Goal: Task Accomplishment & Management: Manage account settings

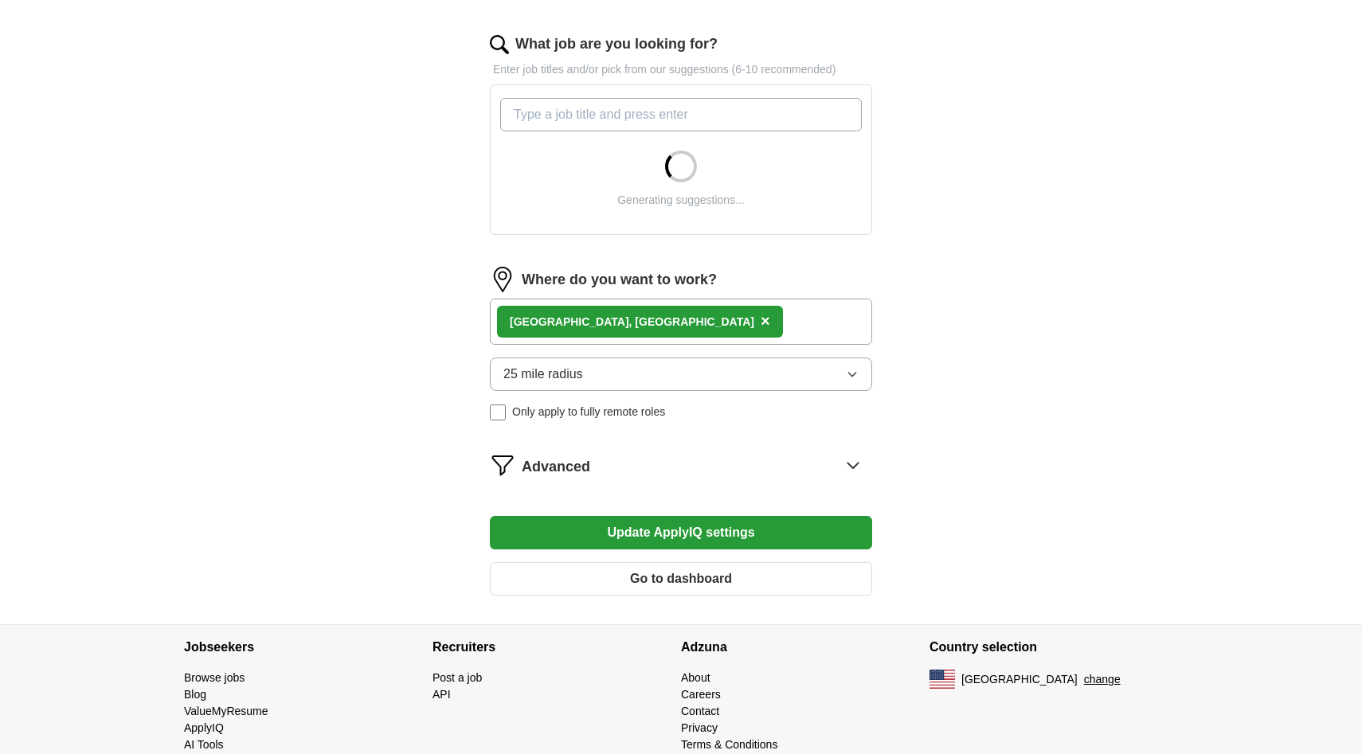
scroll to position [533, 0]
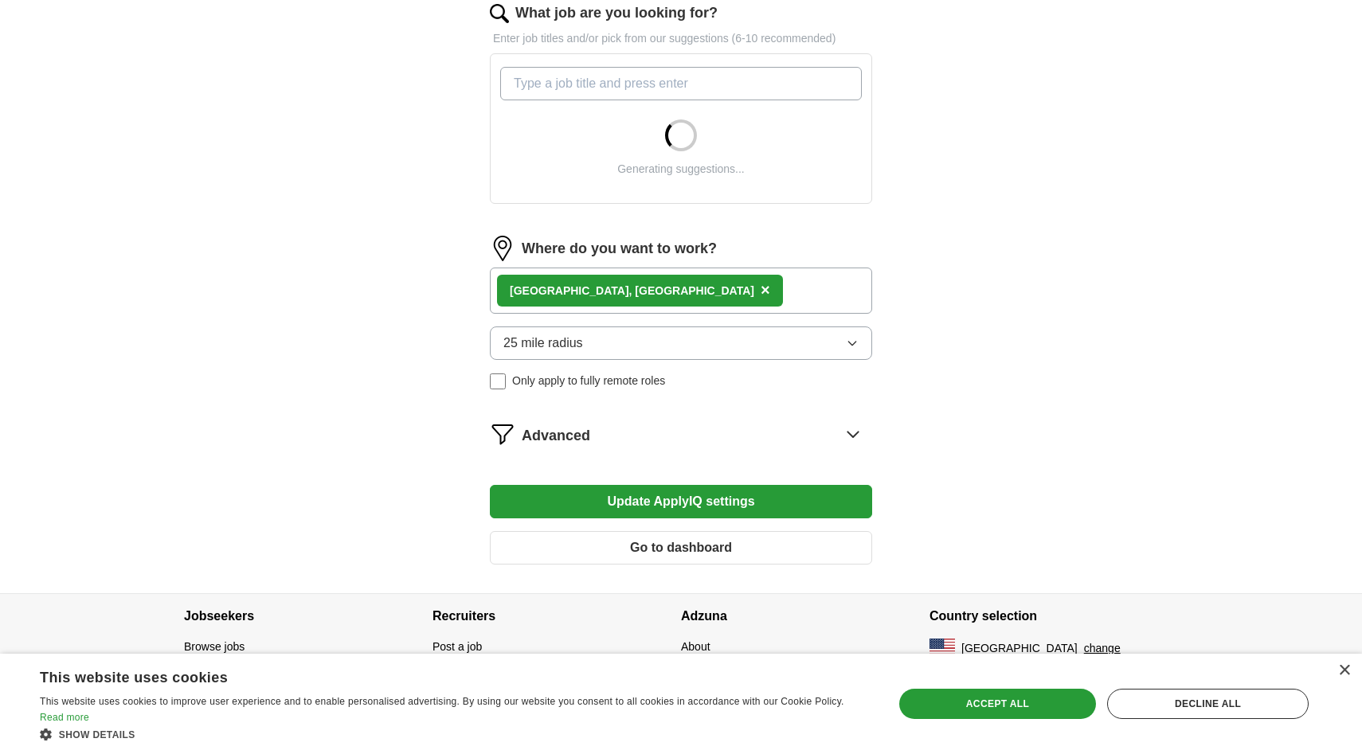
click at [700, 540] on form "Select a resume [PERSON_NAME] Resume - Software Engineer 5.pdf [DATE] 00:29 Upl…" at bounding box center [681, 131] width 382 height 893
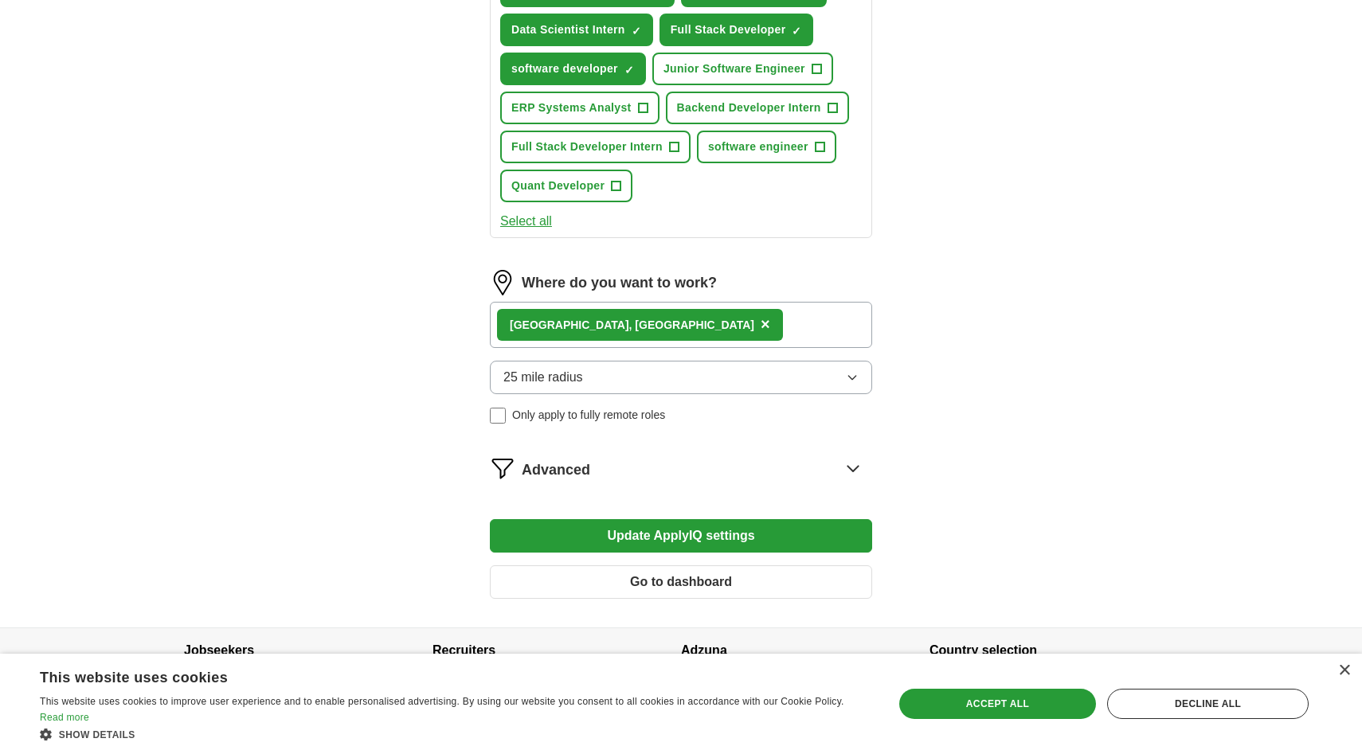
scroll to position [738, 0]
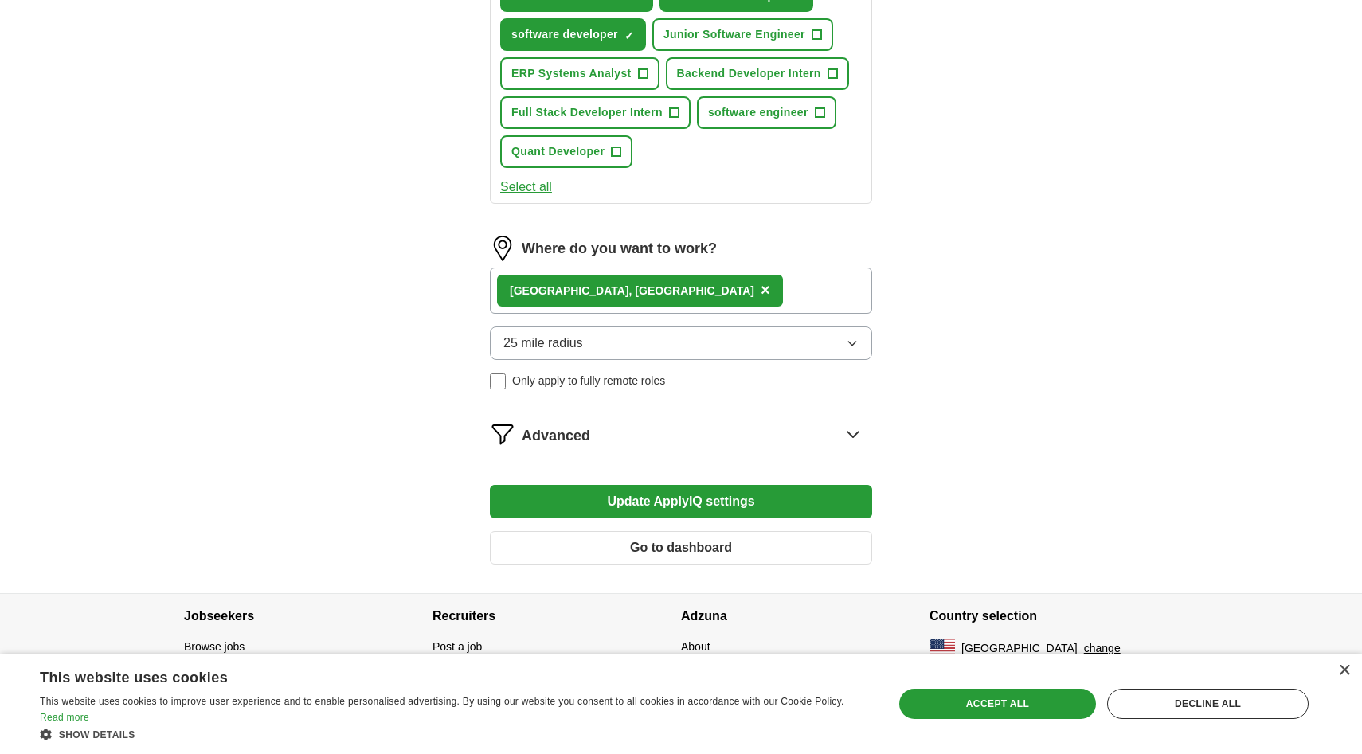
click at [707, 557] on button "Go to dashboard" at bounding box center [681, 547] width 382 height 33
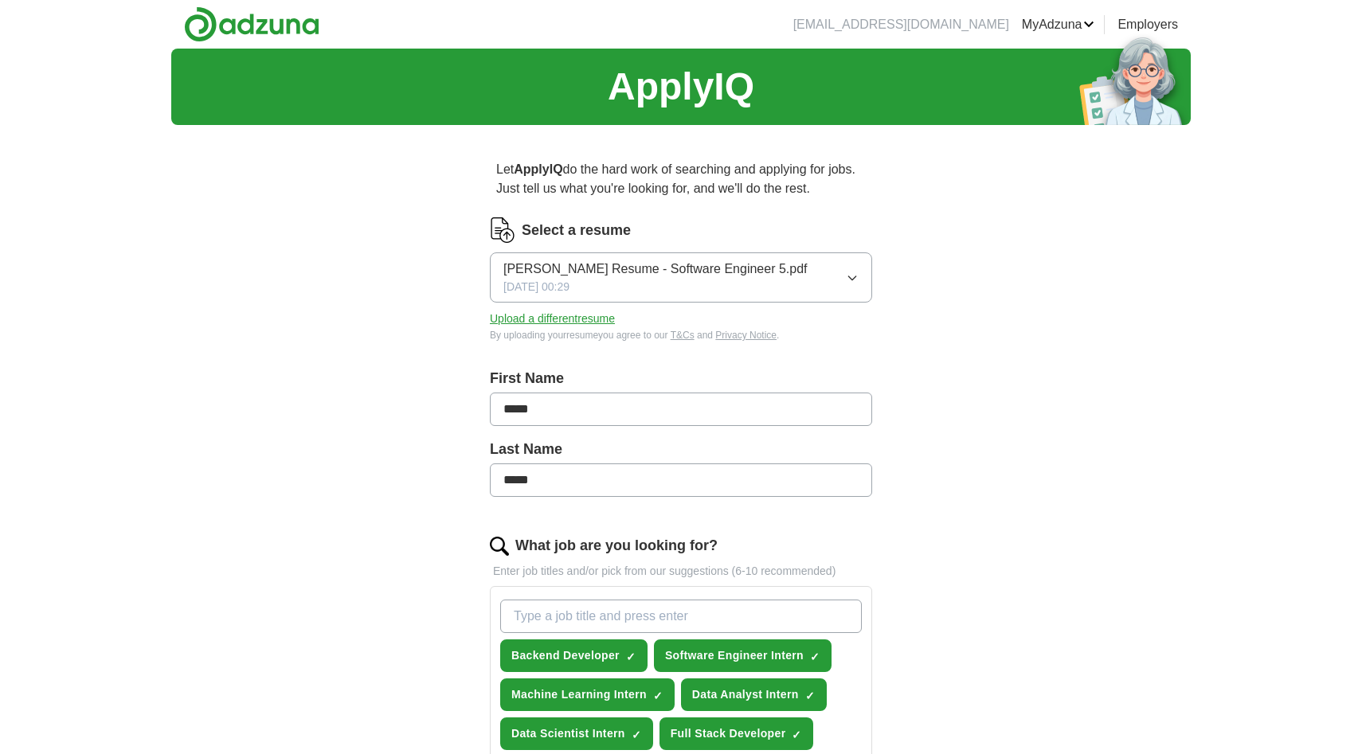
click at [816, 264] on button "Bryan Resume - Software Engineer 5.pdf 09/21/2025, 00:29" at bounding box center [681, 277] width 382 height 50
click at [732, 342] on div "[DATE] 00:29" at bounding box center [680, 343] width 355 height 17
click at [676, 293] on div "Bryan Resume - Software Engineer 5.pdf 09/21/2025, 00:29" at bounding box center [655, 278] width 304 height 36
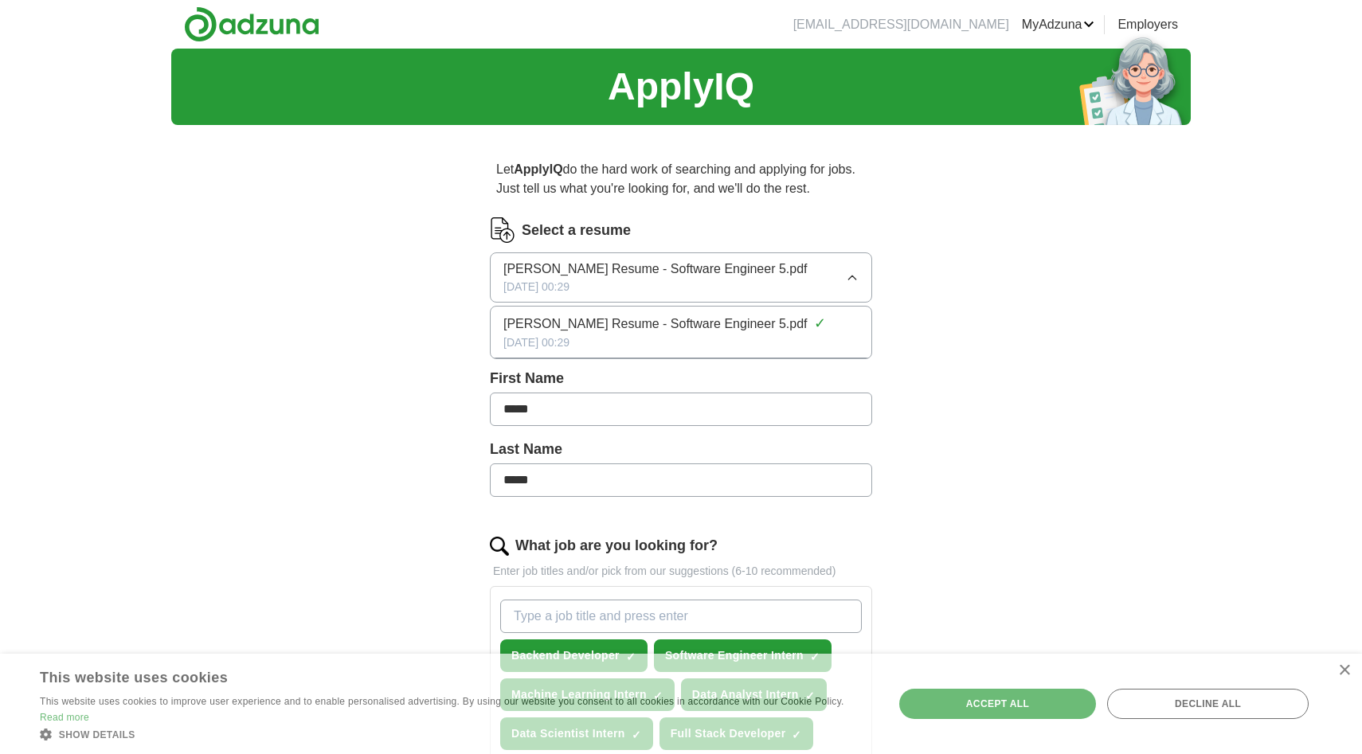
click at [676, 293] on div "Bryan Resume - Software Engineer 5.pdf 09/21/2025, 00:29" at bounding box center [655, 278] width 304 height 36
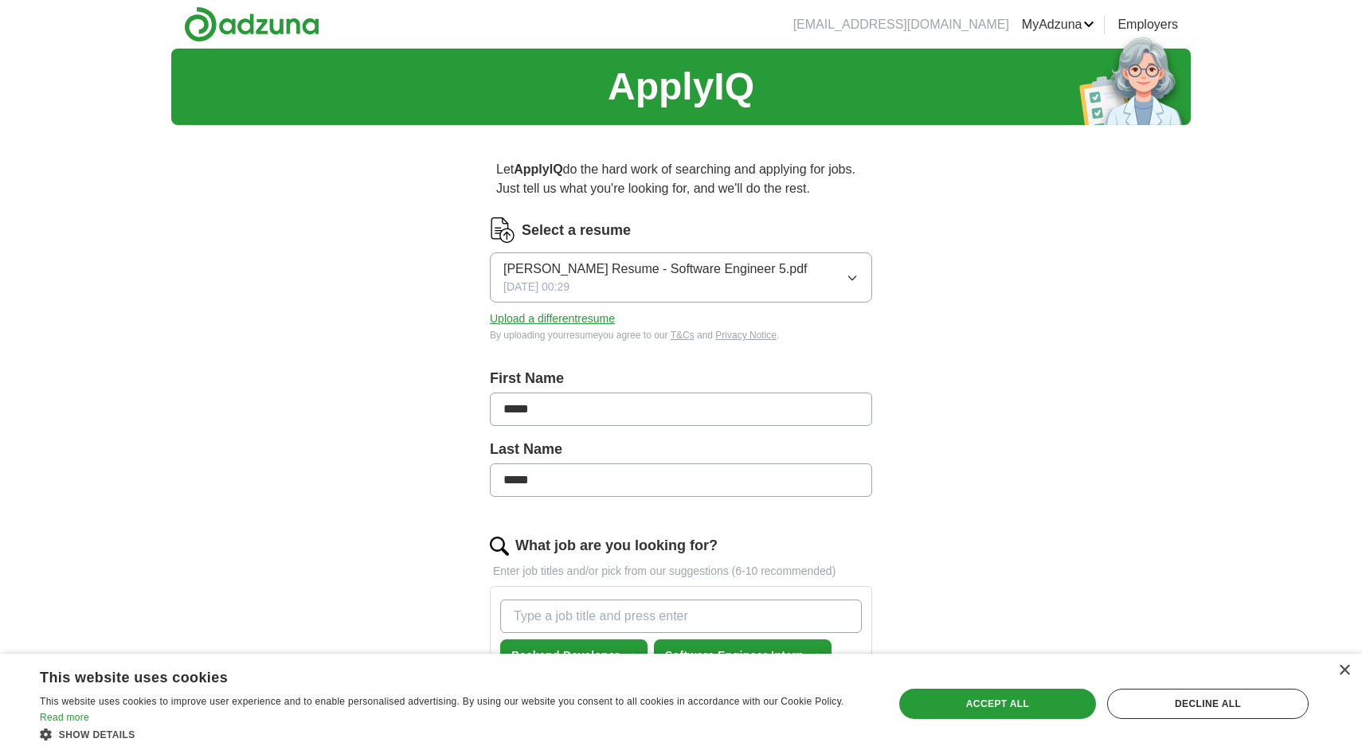
click at [499, 237] on img at bounding box center [502, 229] width 25 height 25
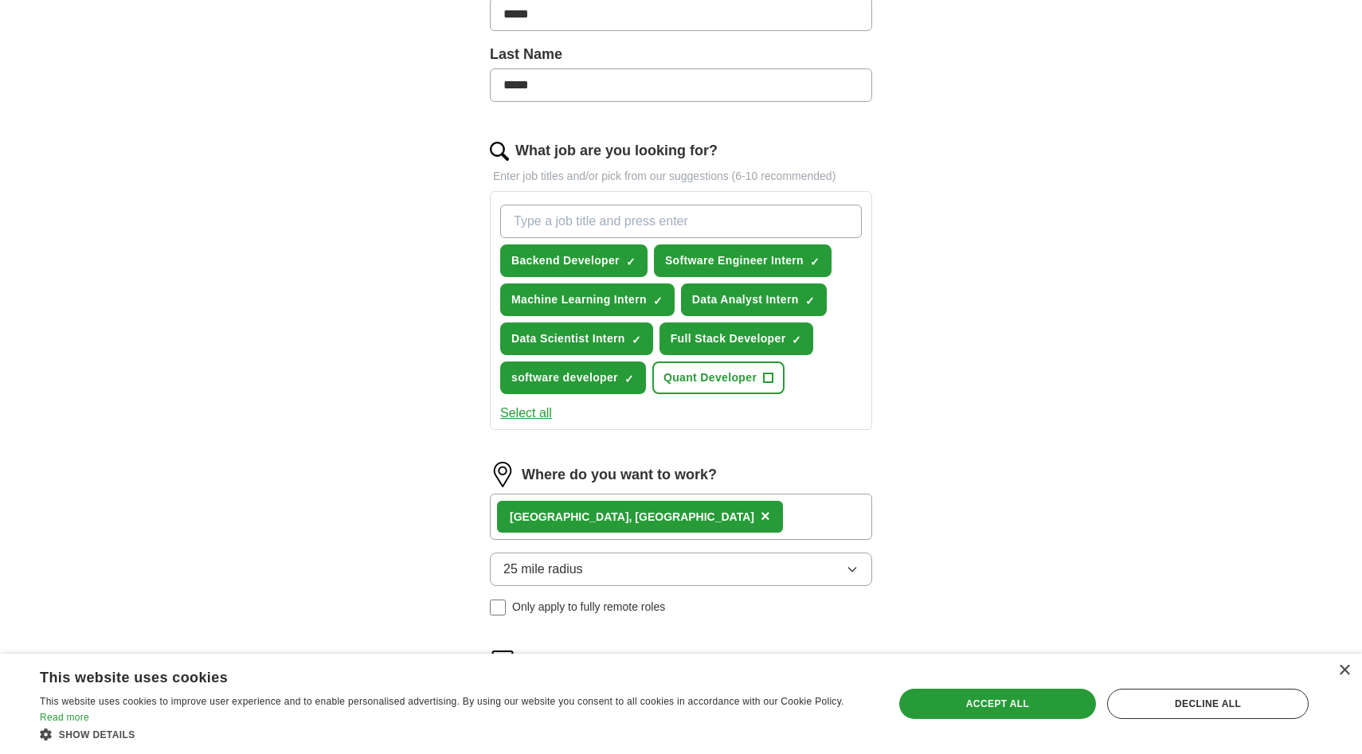
scroll to position [397, 0]
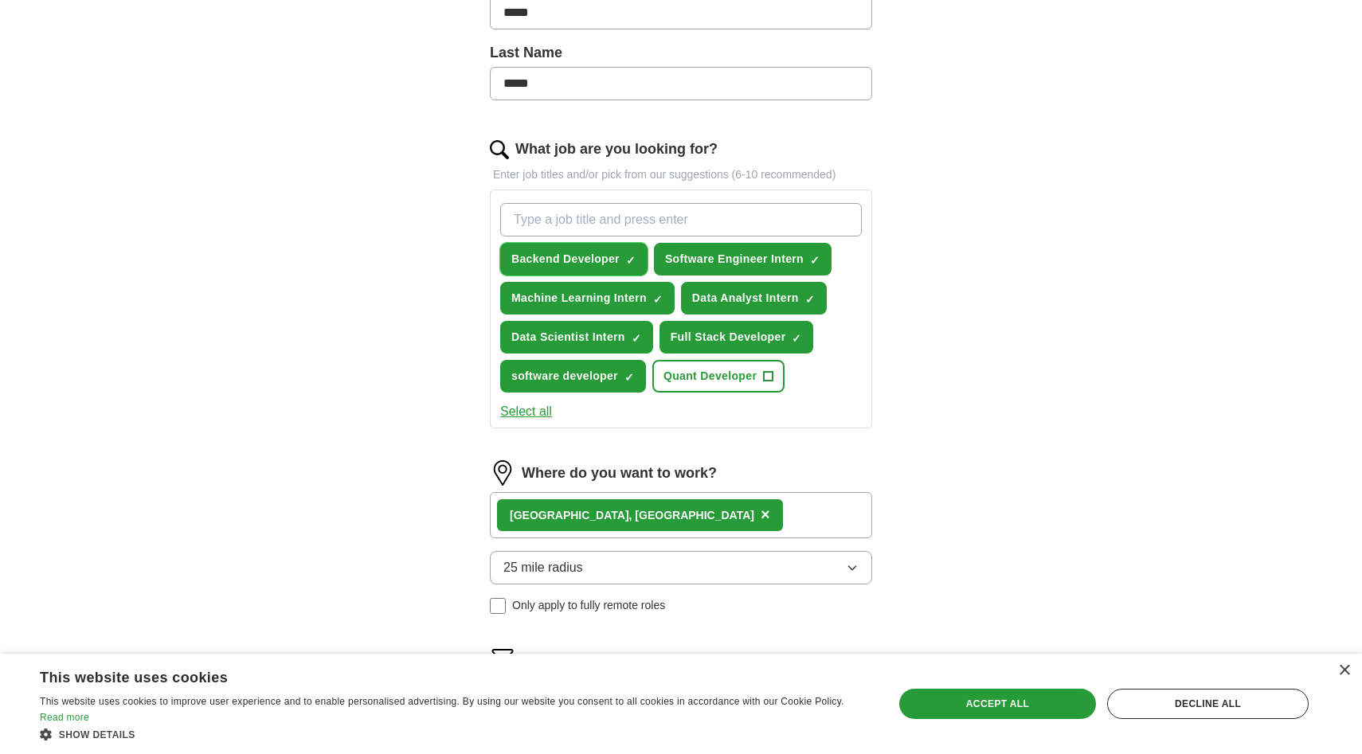
drag, startPoint x: 510, startPoint y: 259, endPoint x: 609, endPoint y: 283, distance: 102.4
click at [611, 268] on button "Backend Developer ✓ ×" at bounding box center [573, 259] width 147 height 33
click at [624, 270] on button "Backend Developer +" at bounding box center [573, 259] width 147 height 33
click at [682, 366] on button "Quant Developer +" at bounding box center [718, 376] width 132 height 33
click at [691, 381] on span "Quant Developer" at bounding box center [709, 376] width 93 height 17
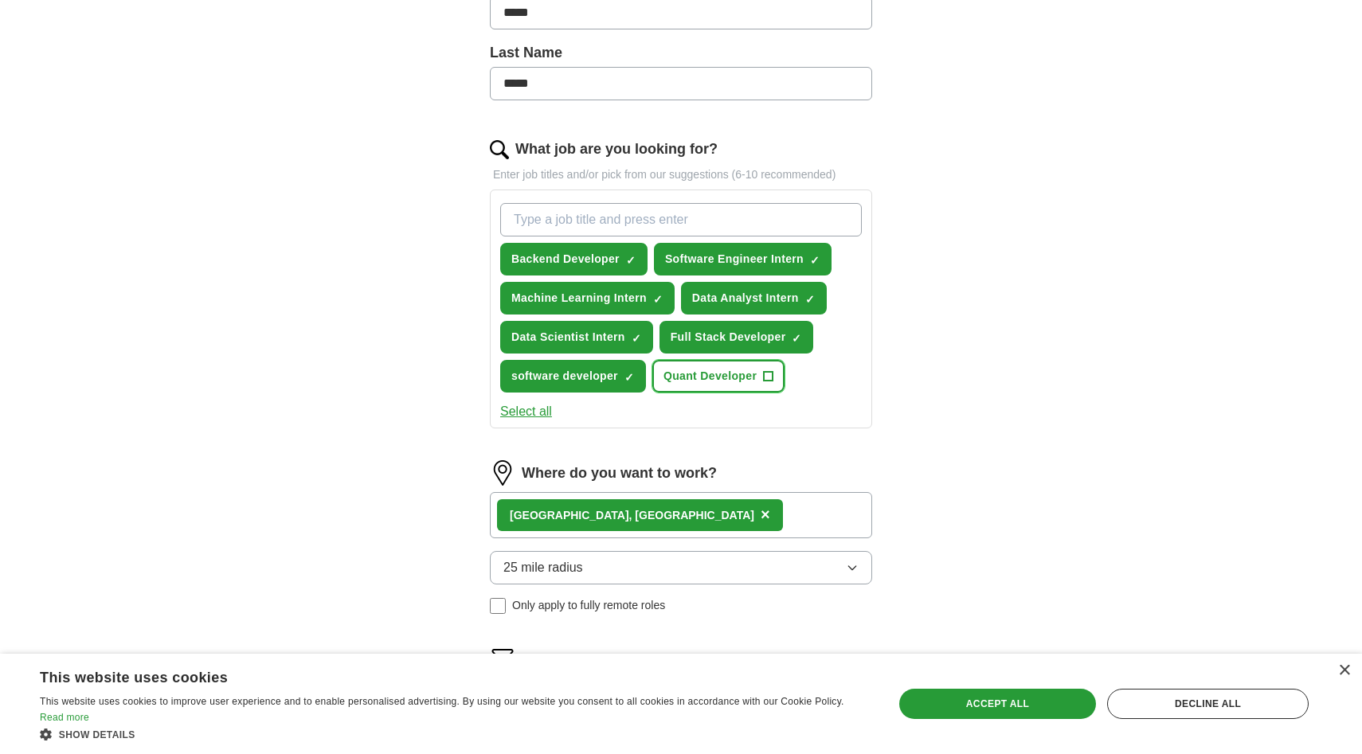
click at [727, 361] on button "Quant Developer +" at bounding box center [718, 376] width 132 height 33
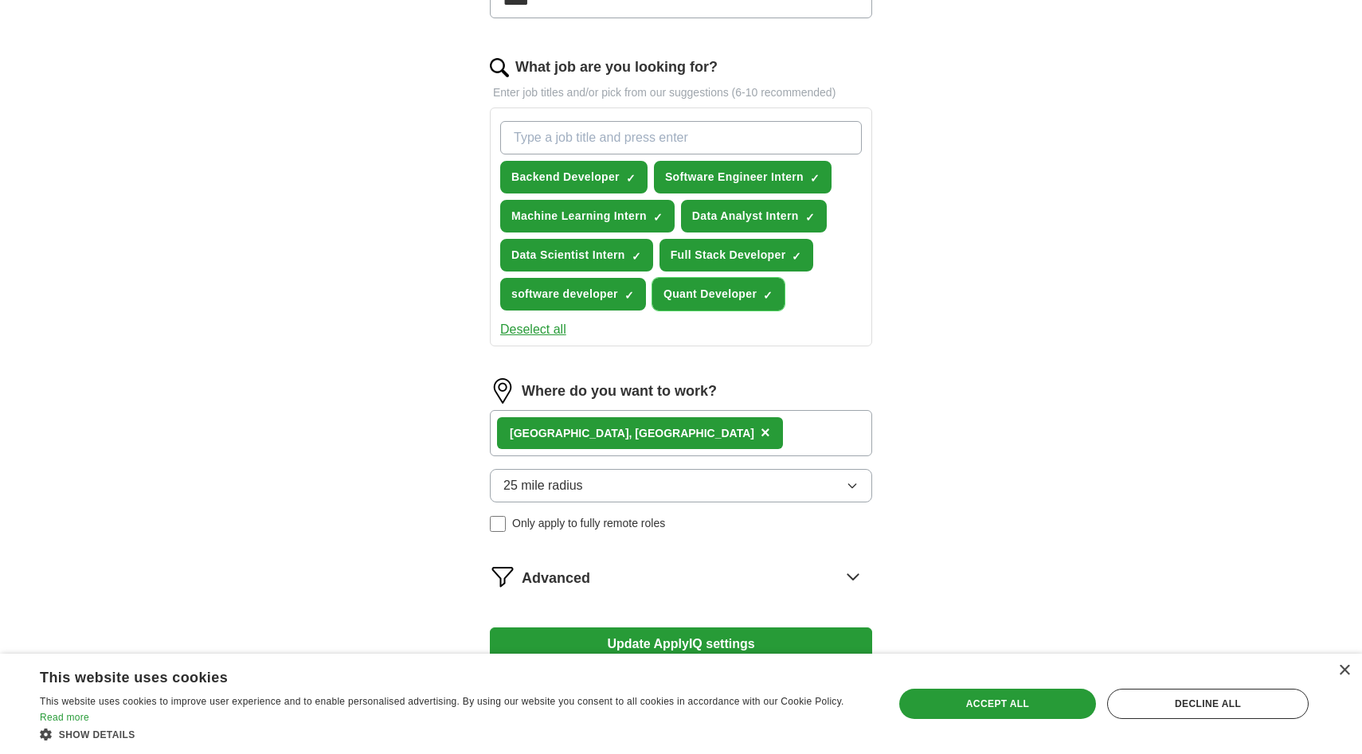
scroll to position [481, 0]
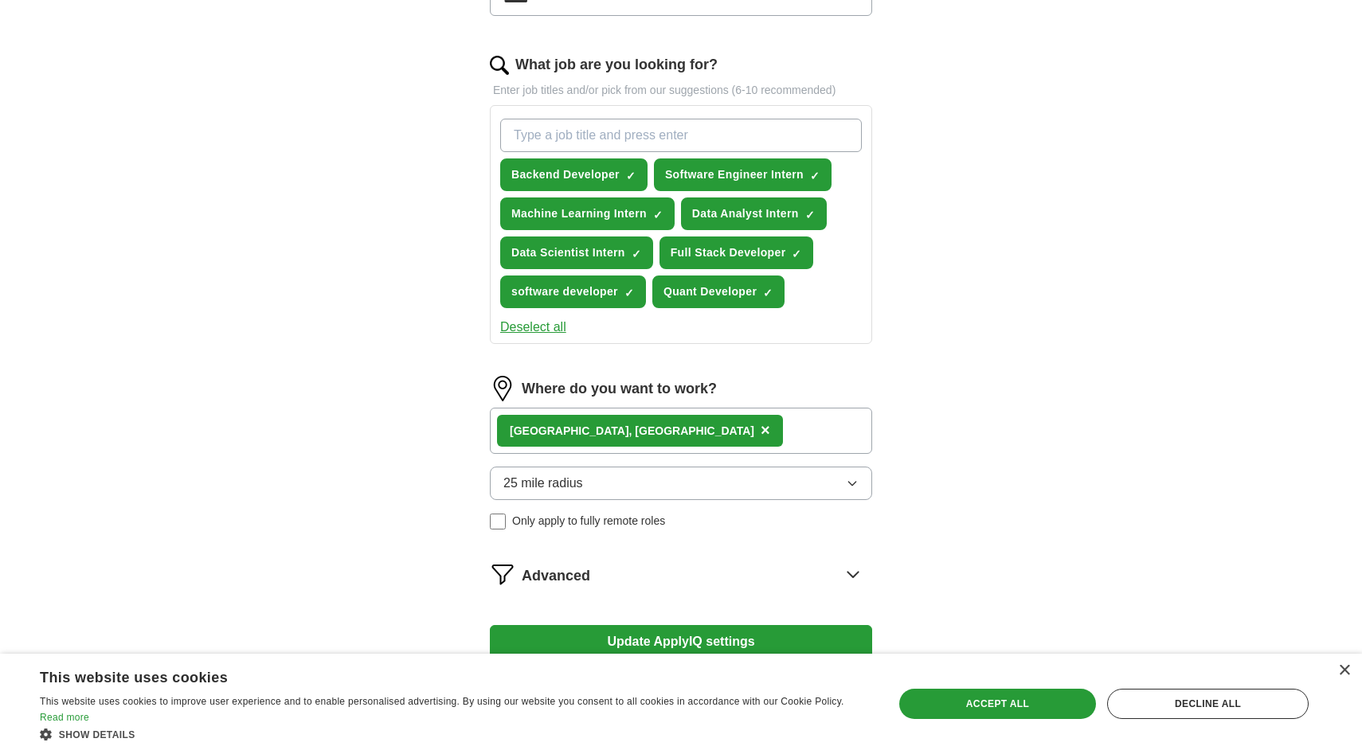
click at [716, 140] on input "What job are you looking for?" at bounding box center [681, 135] width 362 height 33
type input "D"
paste input "Artificial Intelligence Intern"
type input "Artificial Intelligence Intern"
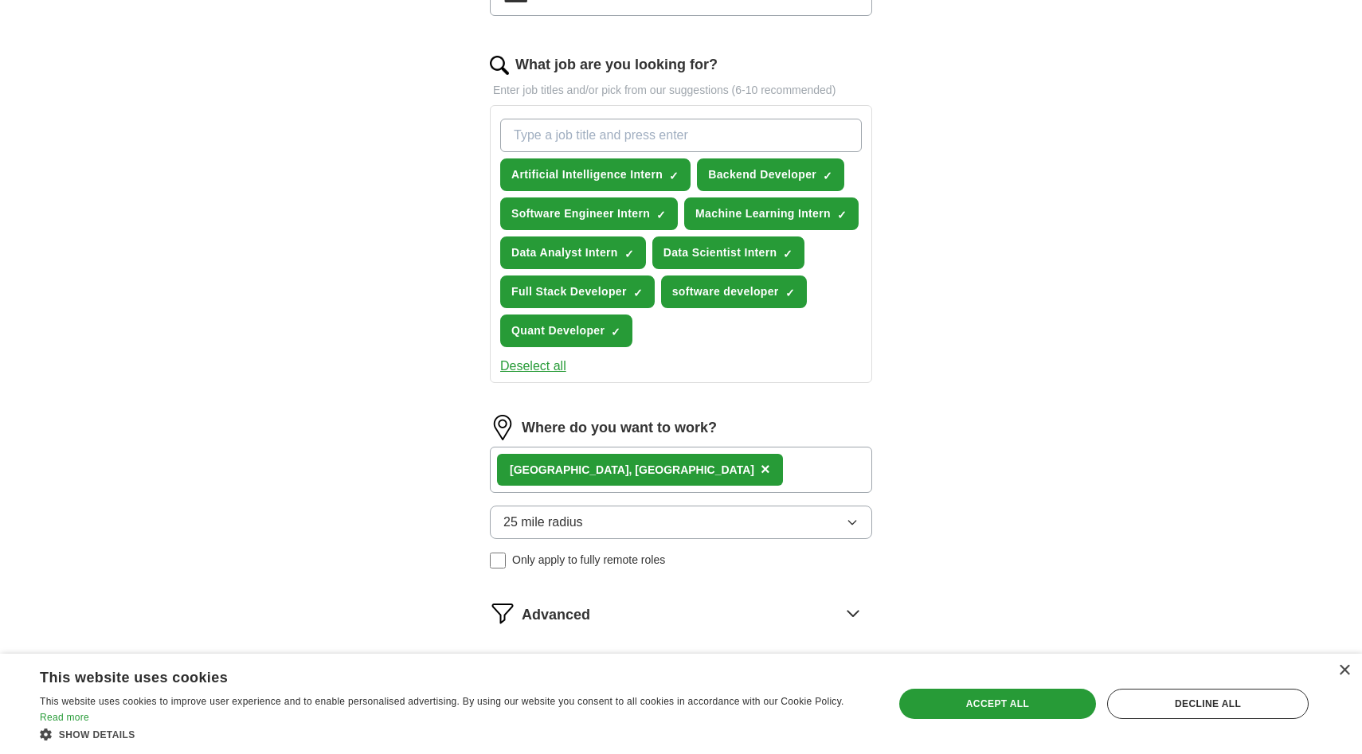
paste input "Deep Learning Intern"
type input "Deep Learning Intern"
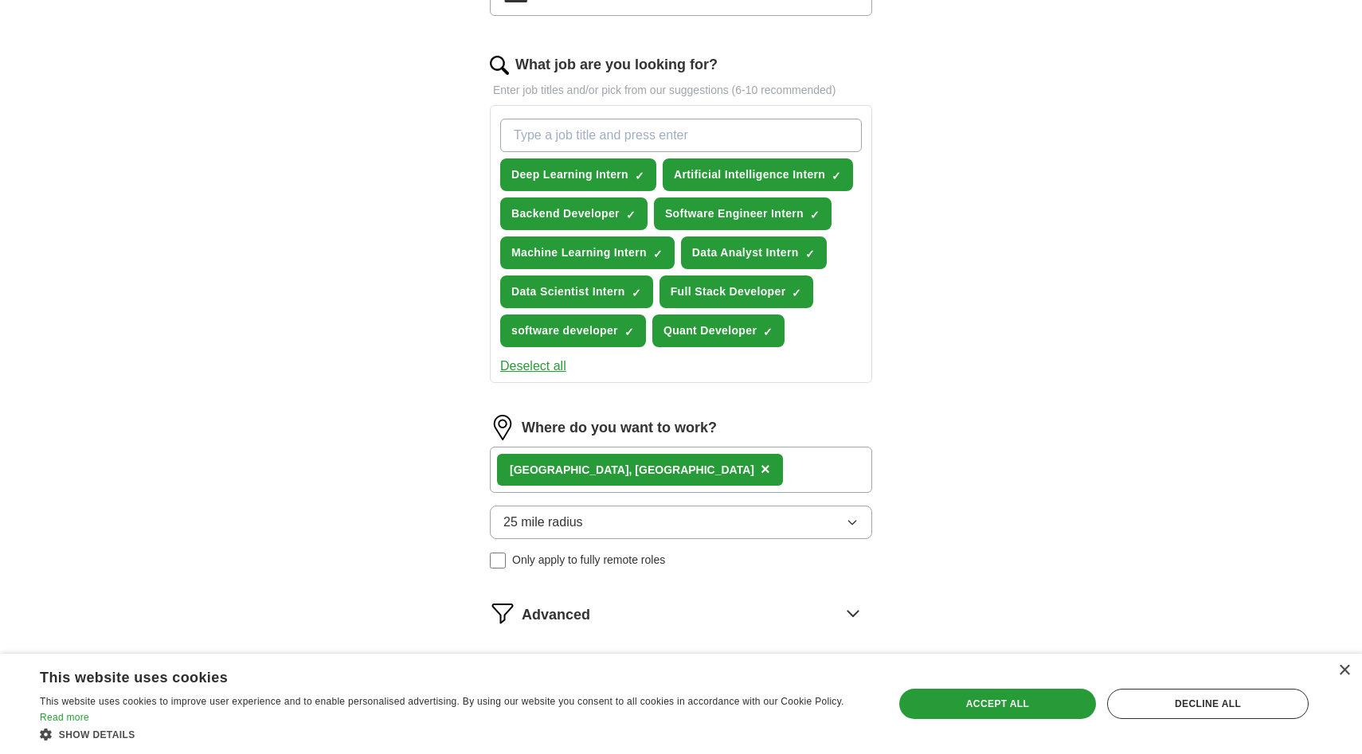
click at [692, 131] on input "What job are you looking for?" at bounding box center [681, 135] width 362 height 33
paste input "NLP Intern (Natural Language Processing Intern)"
type input "NLP Intern (Natural Language Processing Intern)"
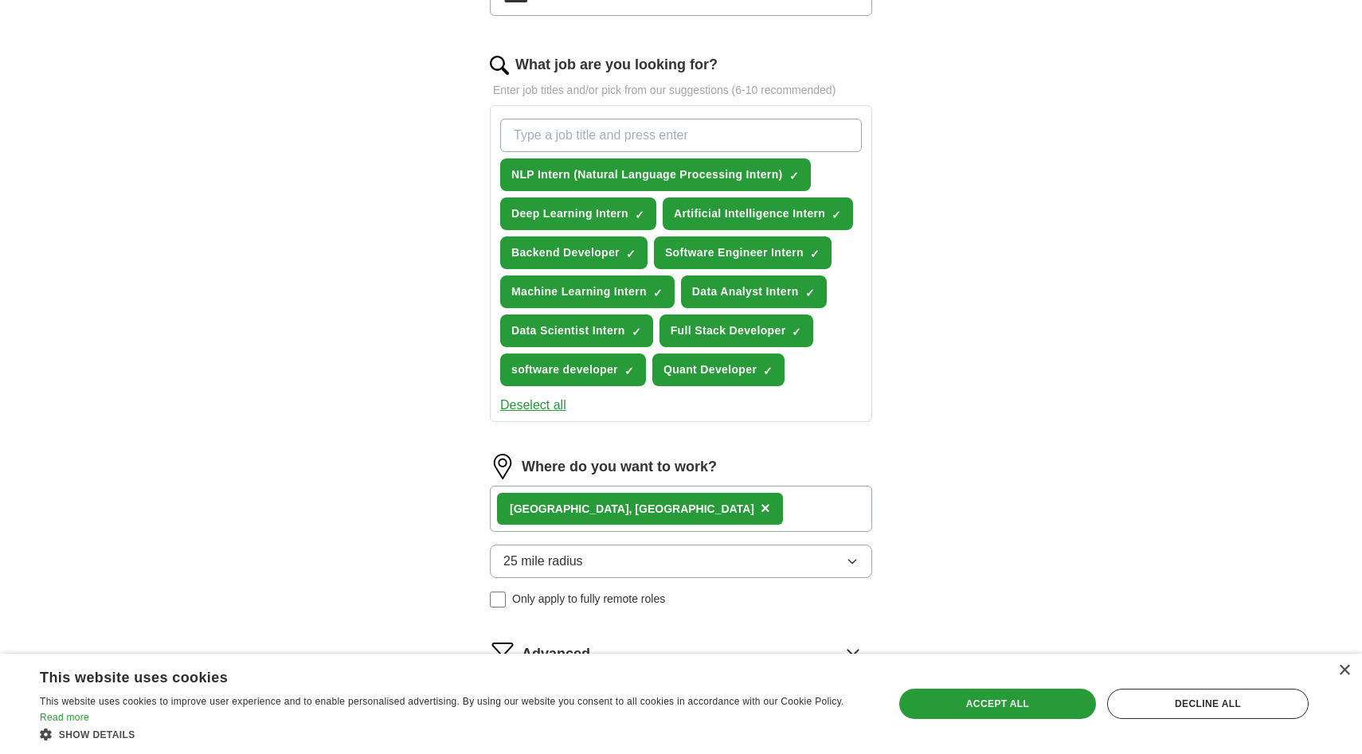
paste input "Computer Vision Intern"
type input "Computer Vision Intern"
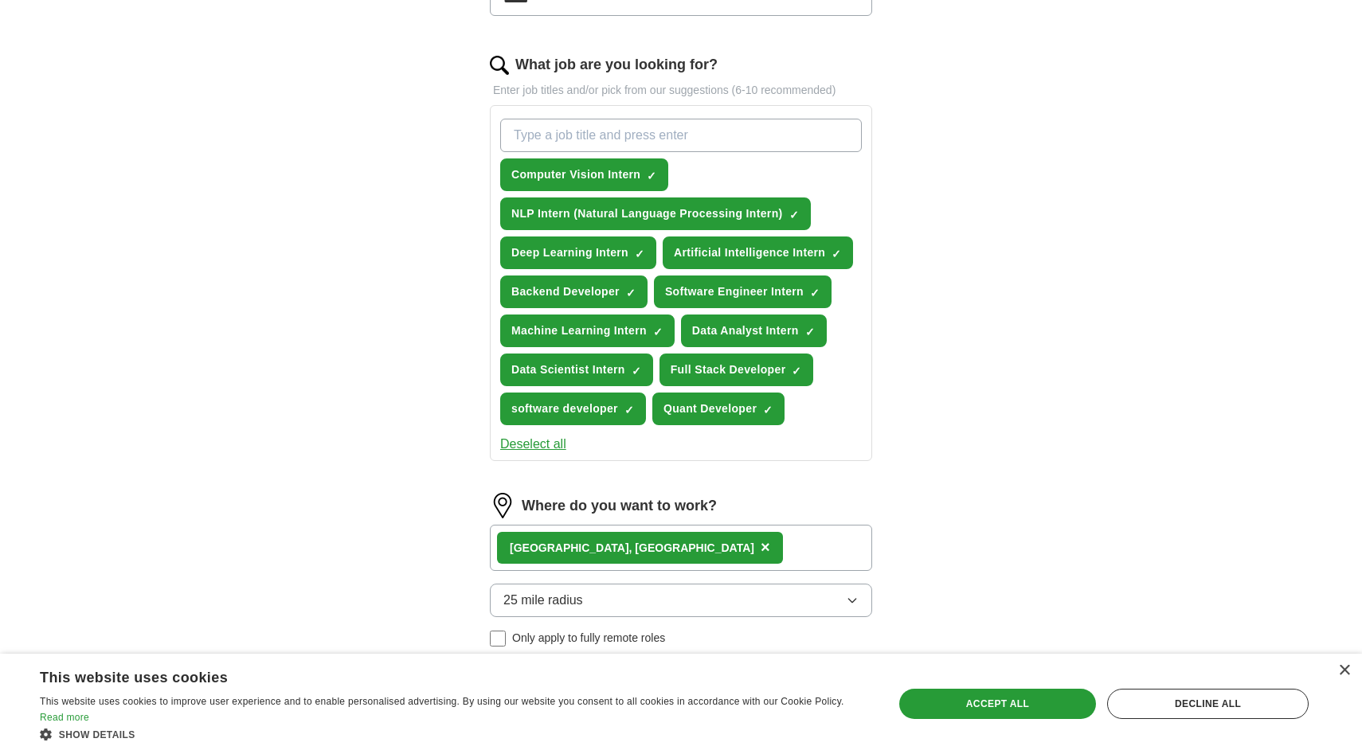
paste input "Research Intern – Machine Learning"
type input "Research Intern – Machine Learning"
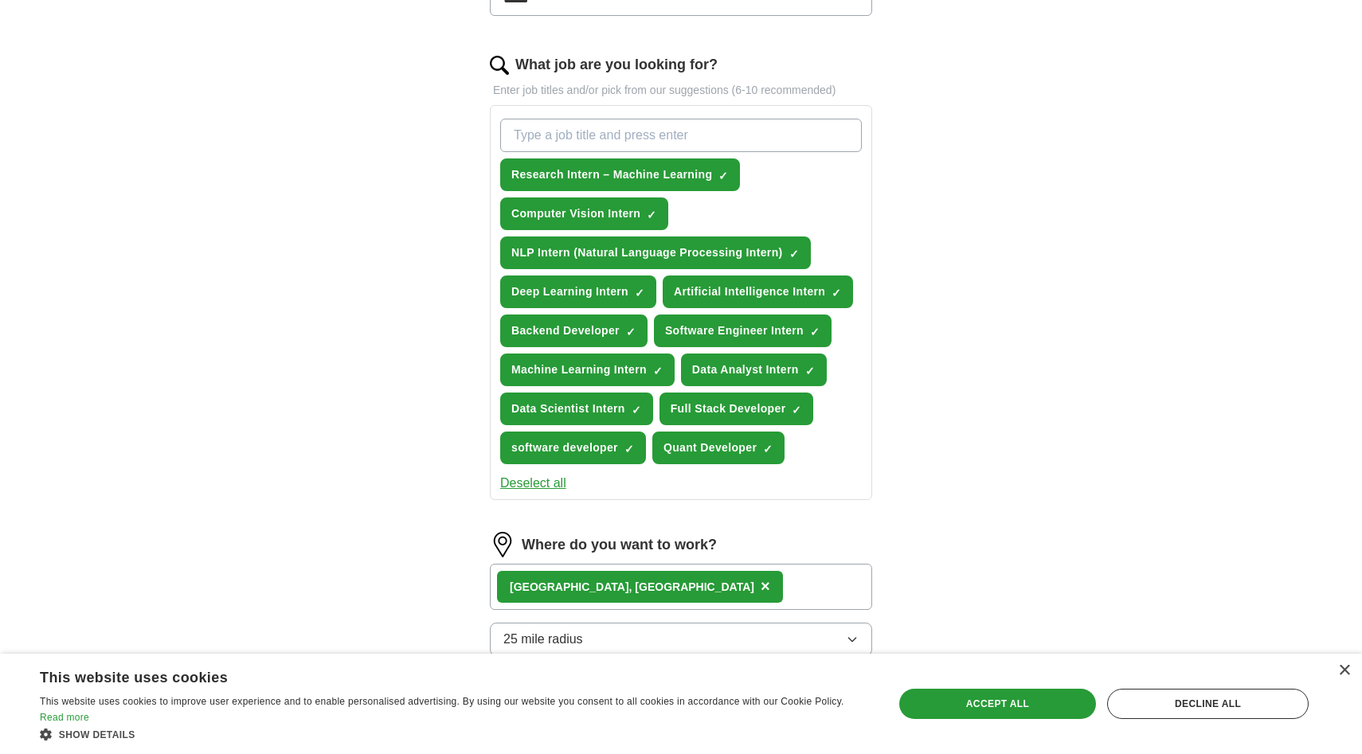
paste input "Data Engineering Intern"
type input "Data Engineering Intern"
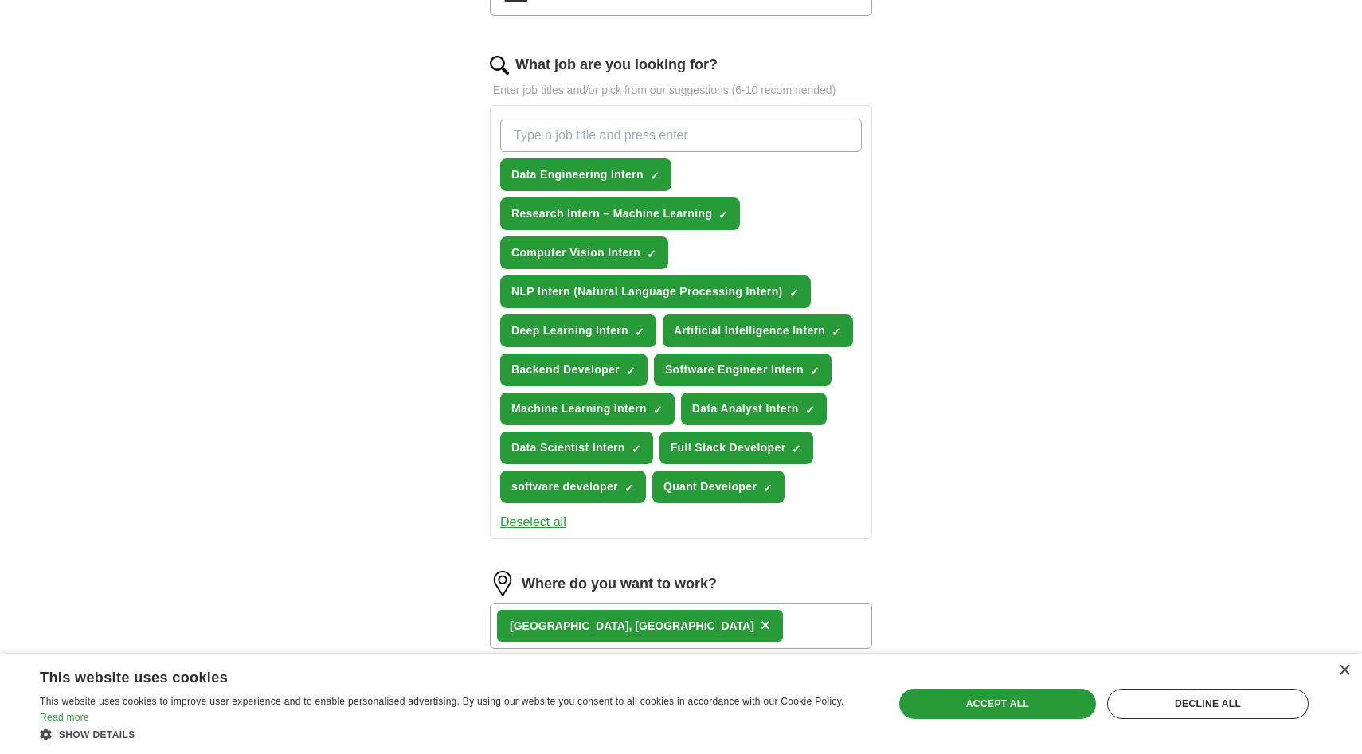
paste input "Cloud Engineering Intern"
type input "Cloud Engineering Intern"
paste input "Software Development Intern"
type input "Software Development Intern"
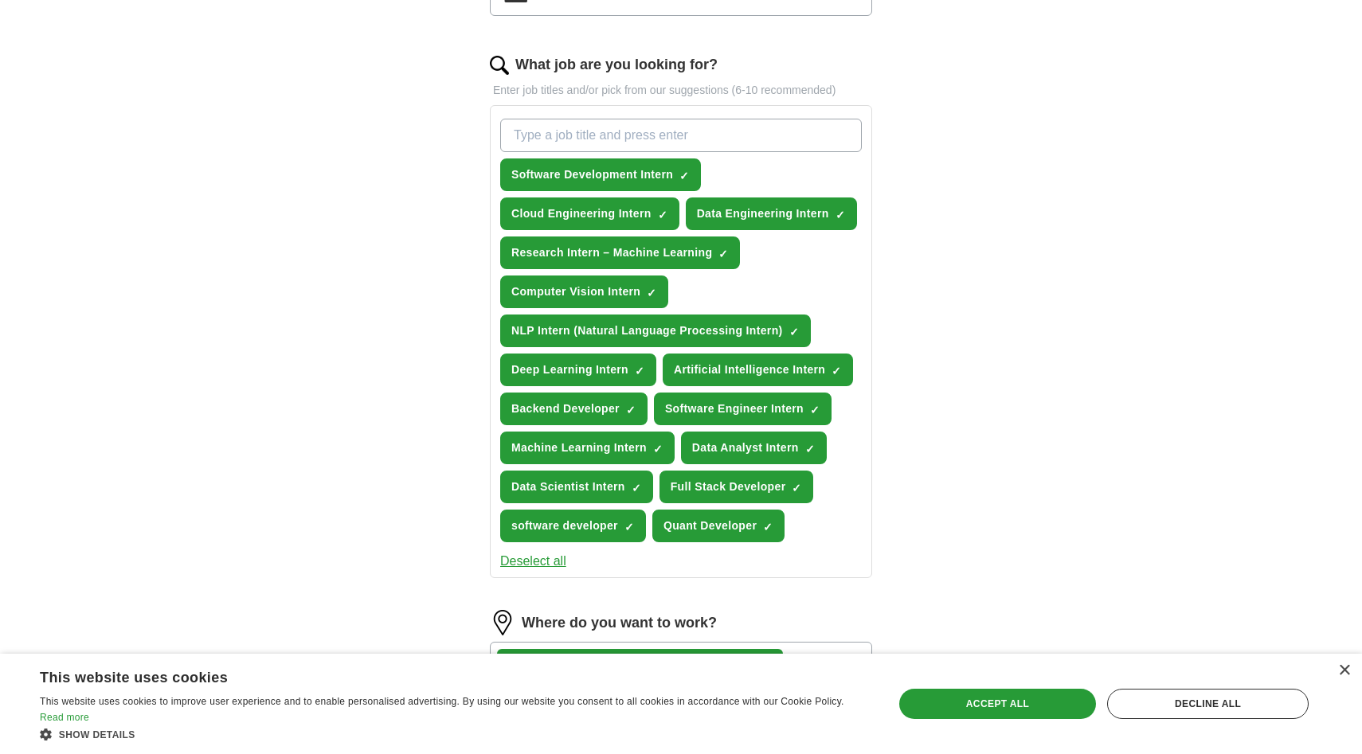
paste input "Applied Scientist Intern"
type input "Applied Scientist Intern"
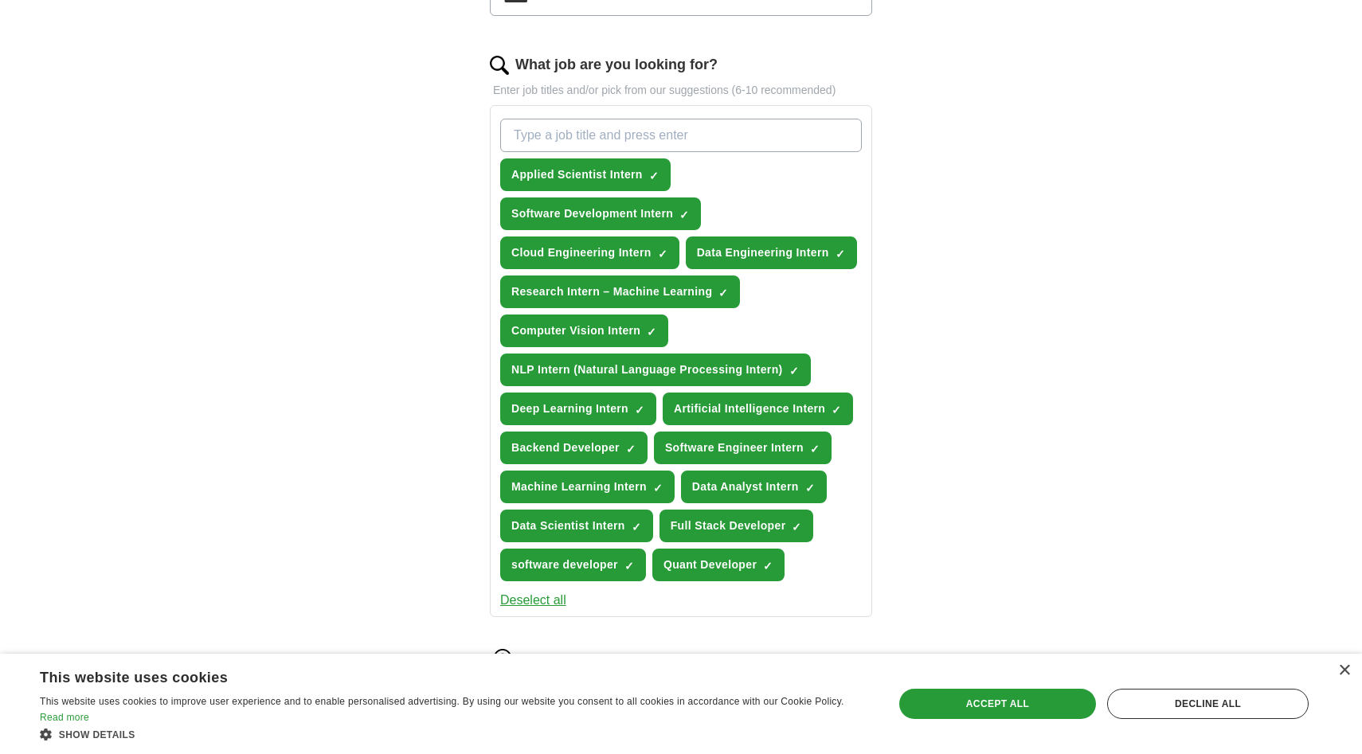
paste input "Algorithm Engineer Intern"
type input "Algorithm Engineer Intern"
paste input "Technology Intern"
type input "Technology Intern"
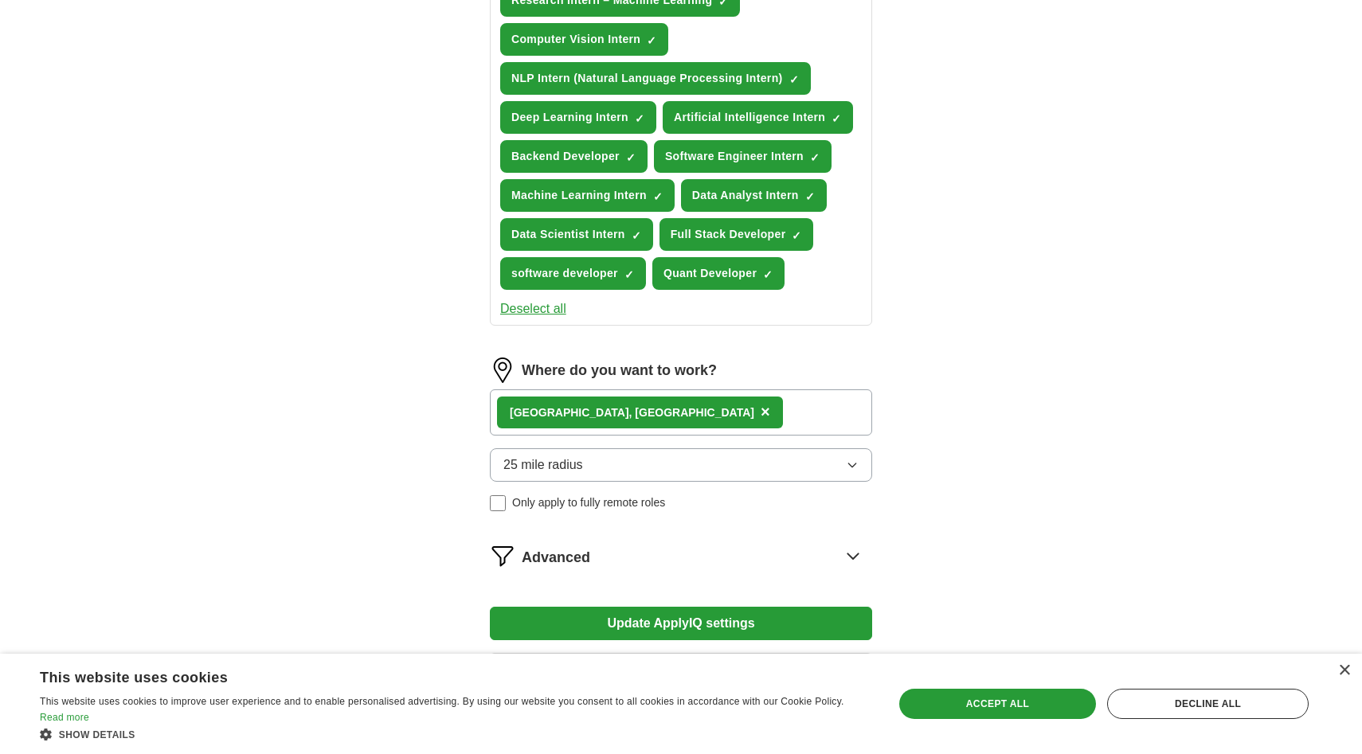
scroll to position [851, 0]
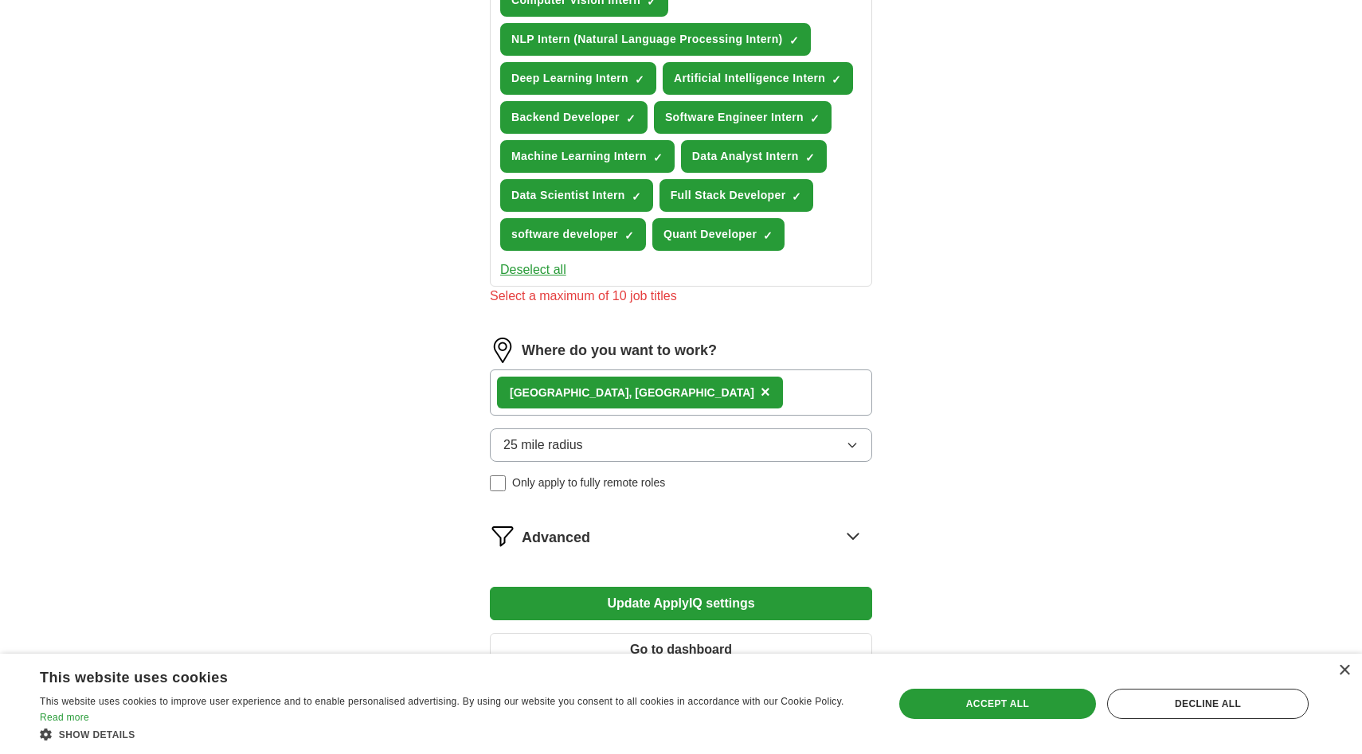
click at [630, 369] on div "Where do you want to work? Boston, MA × 25 mile radius Only apply to fully remo…" at bounding box center [681, 421] width 382 height 166
click at [626, 402] on div "Boston, MA ×" at bounding box center [681, 393] width 382 height 46
click at [630, 390] on div "Boston, MA ×" at bounding box center [681, 393] width 382 height 46
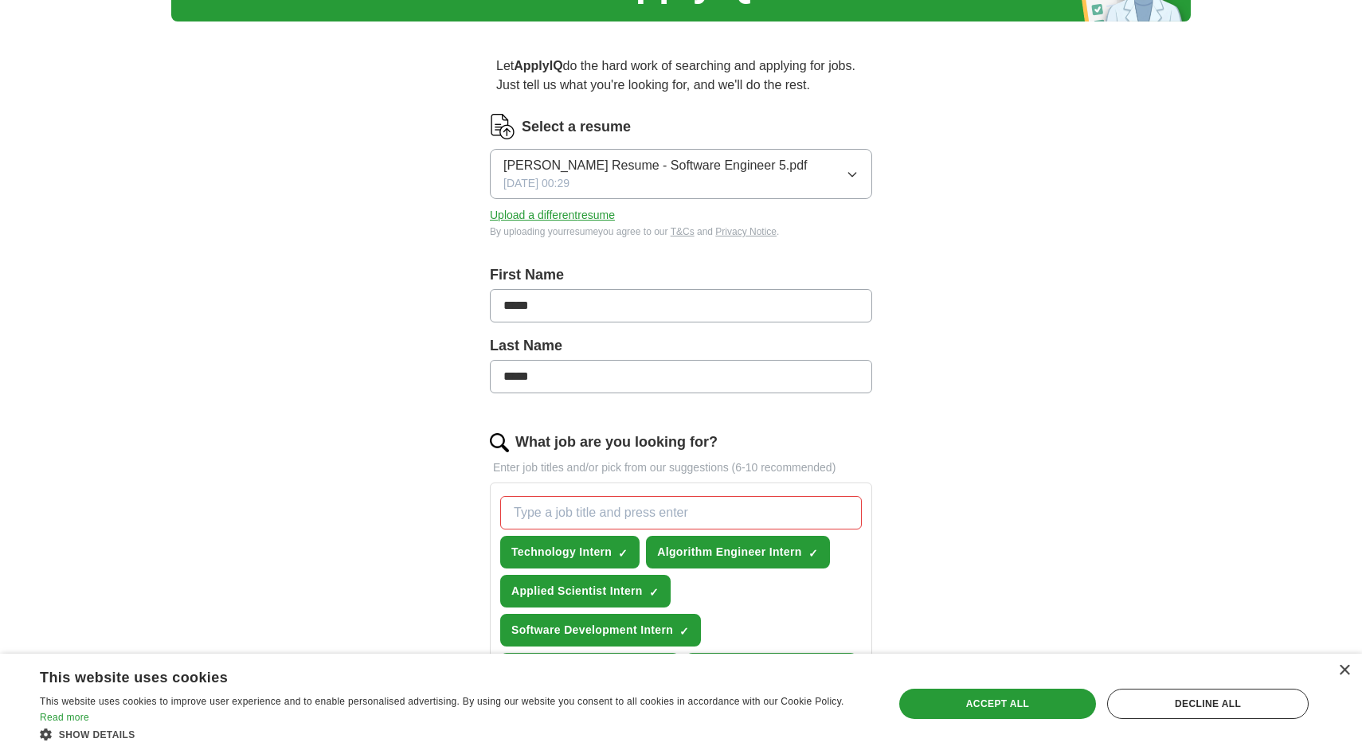
scroll to position [0, 0]
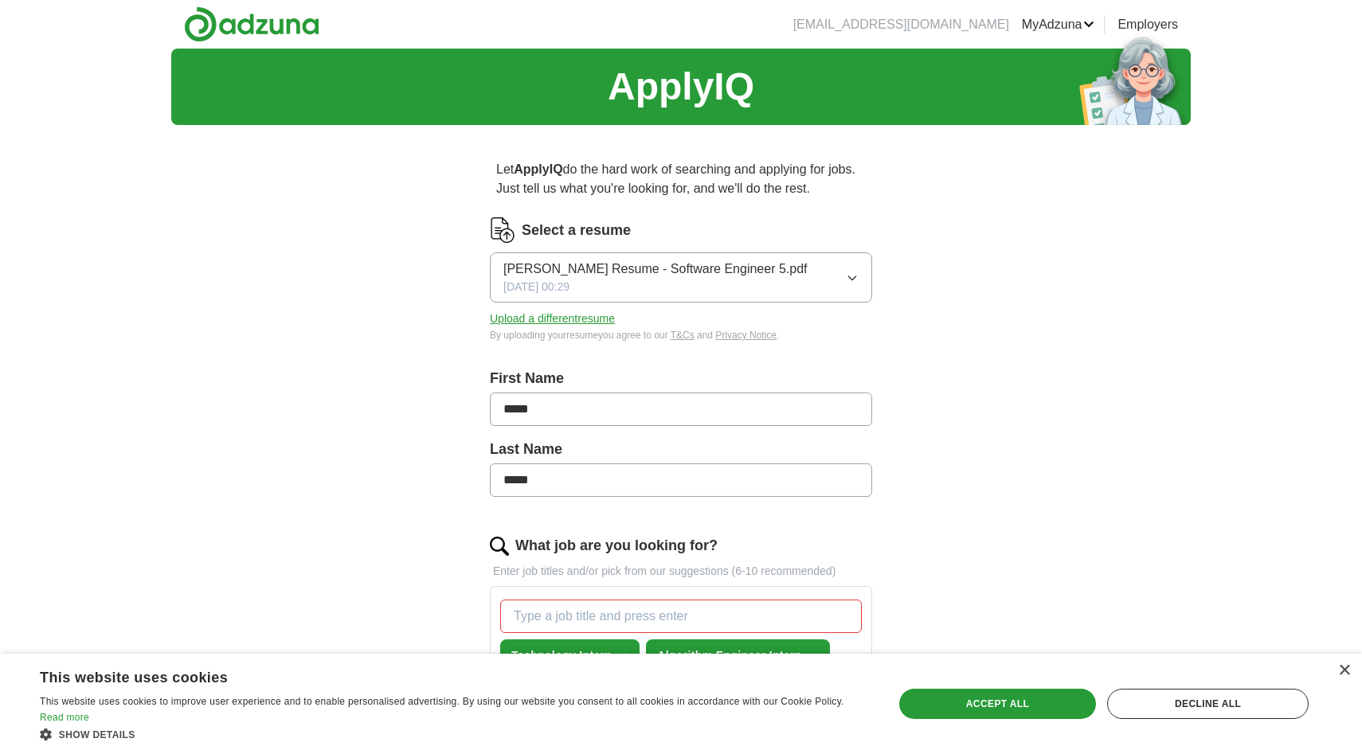
click at [817, 275] on button "Bryan Resume - Software Engineer 5.pdf 09/21/2025, 00:29" at bounding box center [681, 277] width 382 height 50
click at [572, 315] on button "Upload a different resume" at bounding box center [552, 319] width 125 height 17
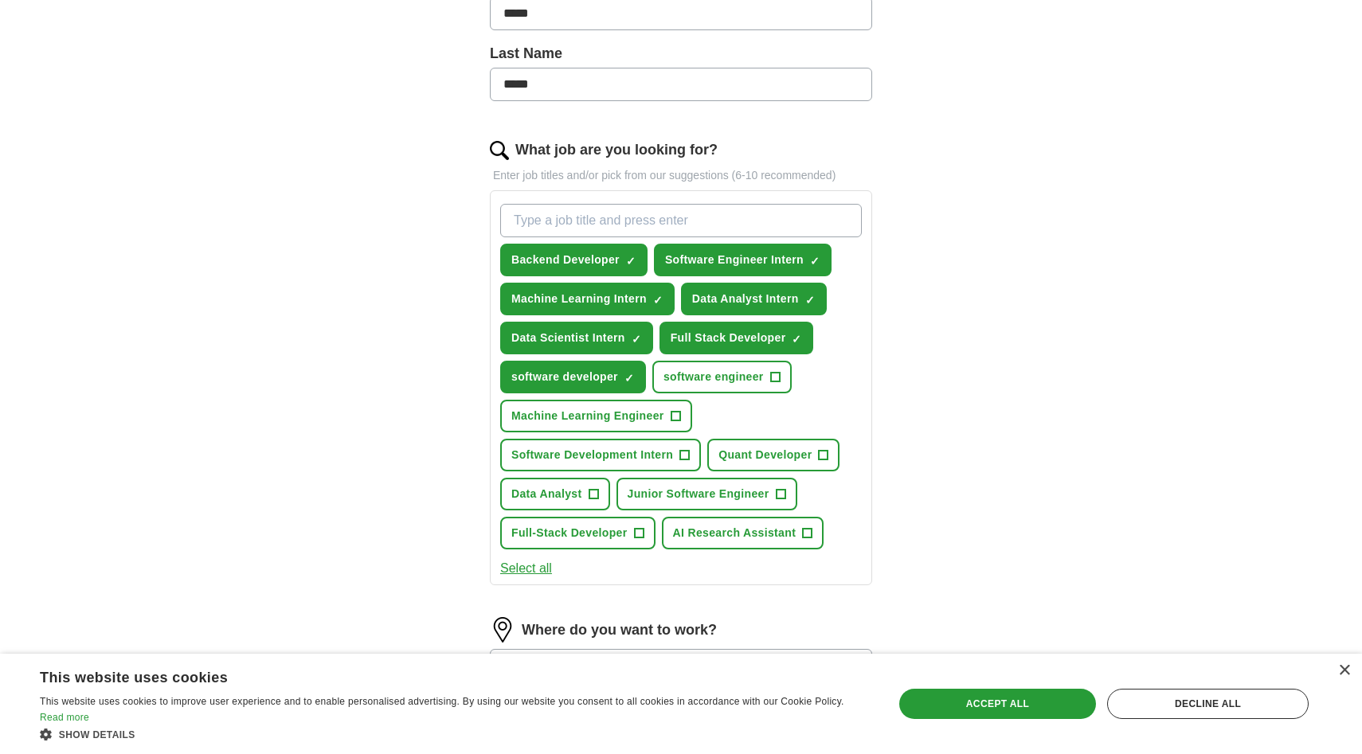
scroll to position [399, 0]
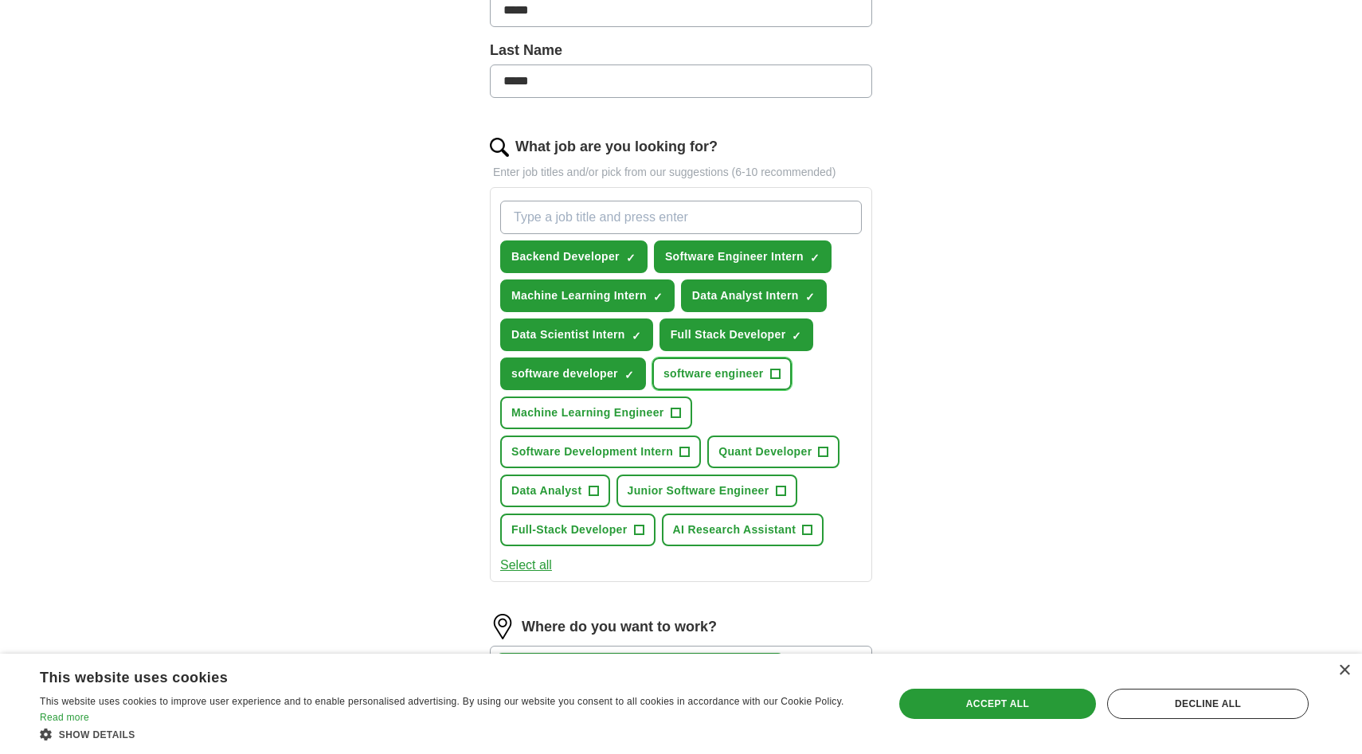
click at [714, 379] on span "software engineer" at bounding box center [713, 374] width 100 height 17
click at [622, 409] on span "Machine Learning Engineer" at bounding box center [587, 413] width 153 height 17
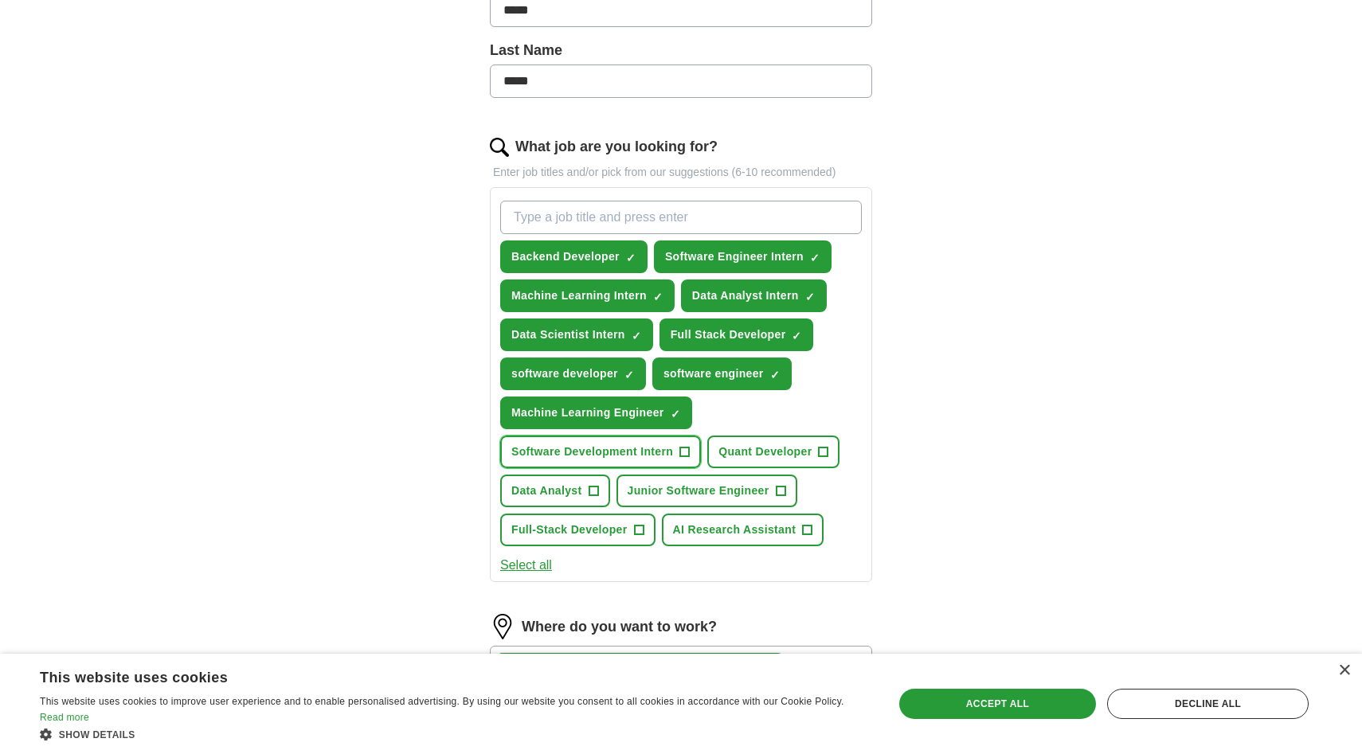
click at [612, 449] on span "Software Development Intern" at bounding box center [592, 452] width 162 height 17
click at [563, 487] on span "Data Analyst" at bounding box center [546, 491] width 71 height 17
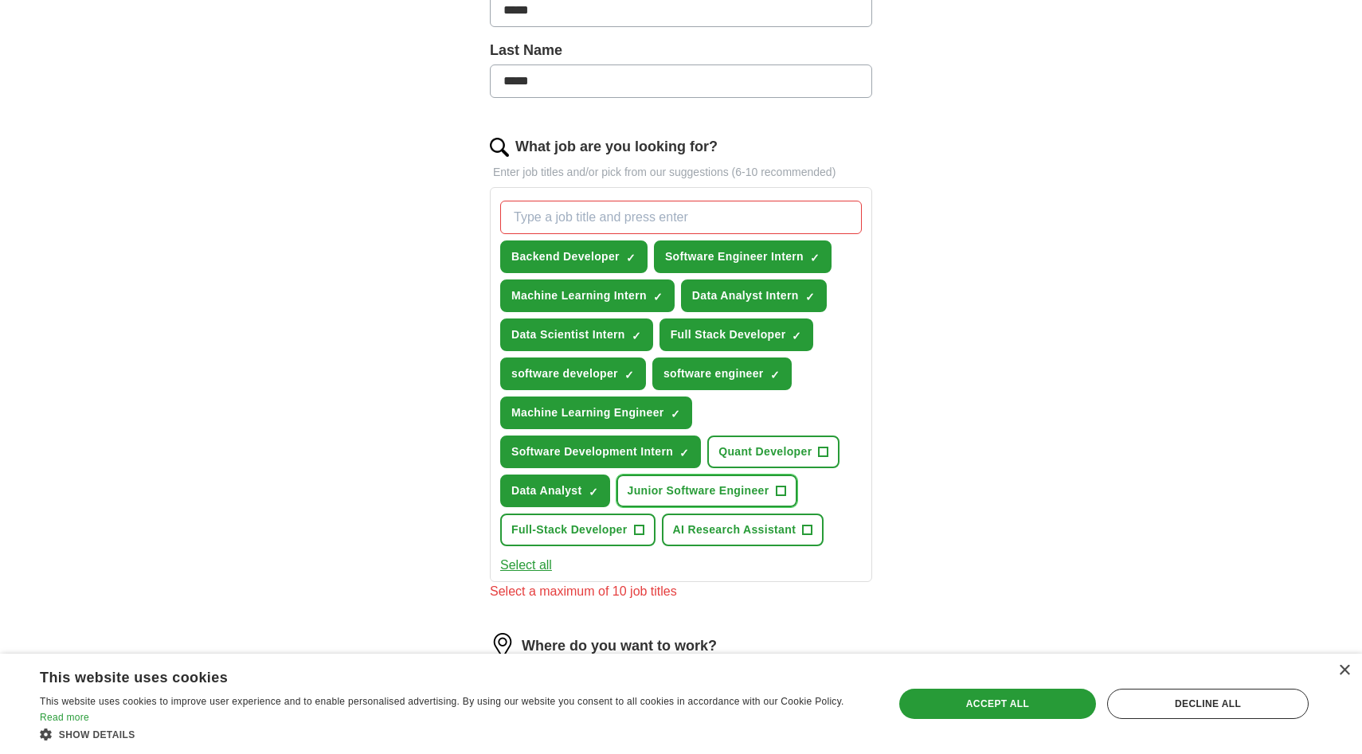
click at [638, 494] on span "Junior Software Engineer" at bounding box center [699, 491] width 142 height 17
click at [703, 532] on span "AI Research Assistant" at bounding box center [734, 530] width 123 height 17
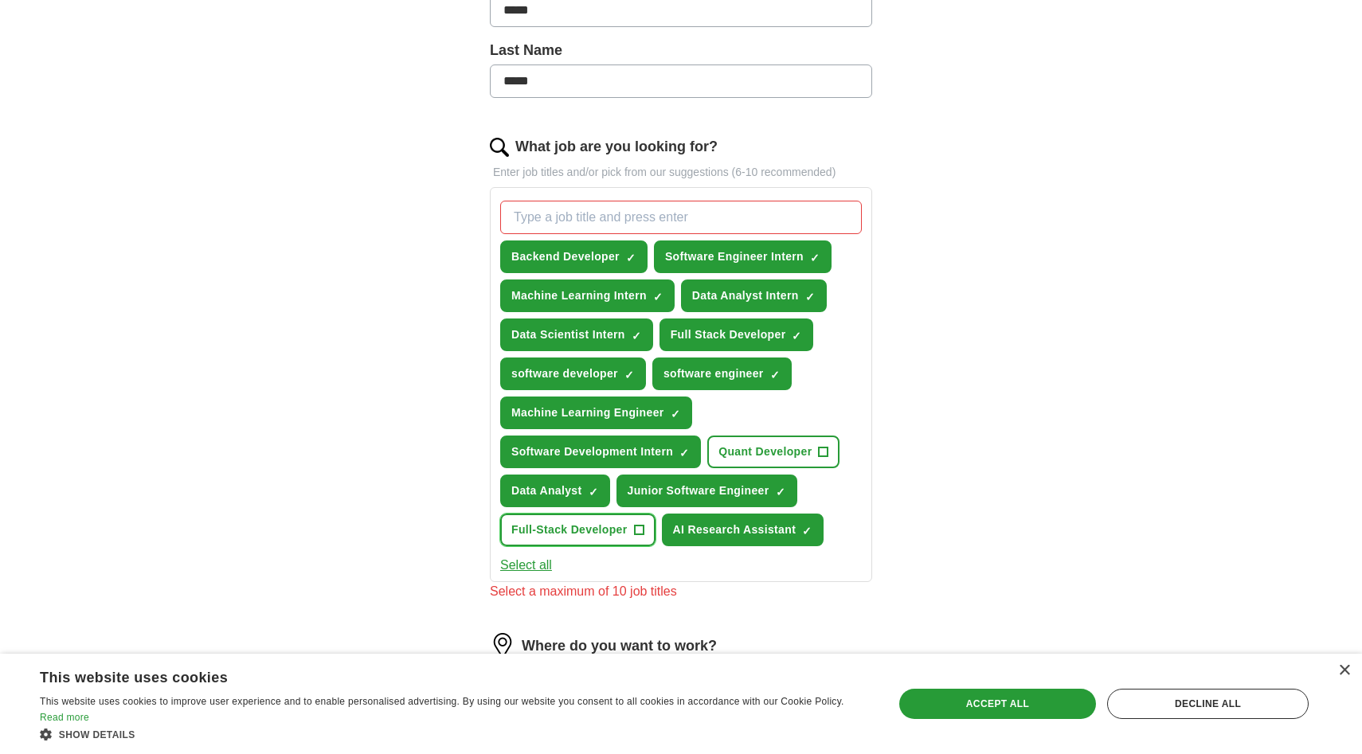
click at [601, 532] on span "Full-Stack Developer" at bounding box center [569, 530] width 116 height 17
click at [733, 464] on button "Quant Developer +" at bounding box center [773, 452] width 132 height 33
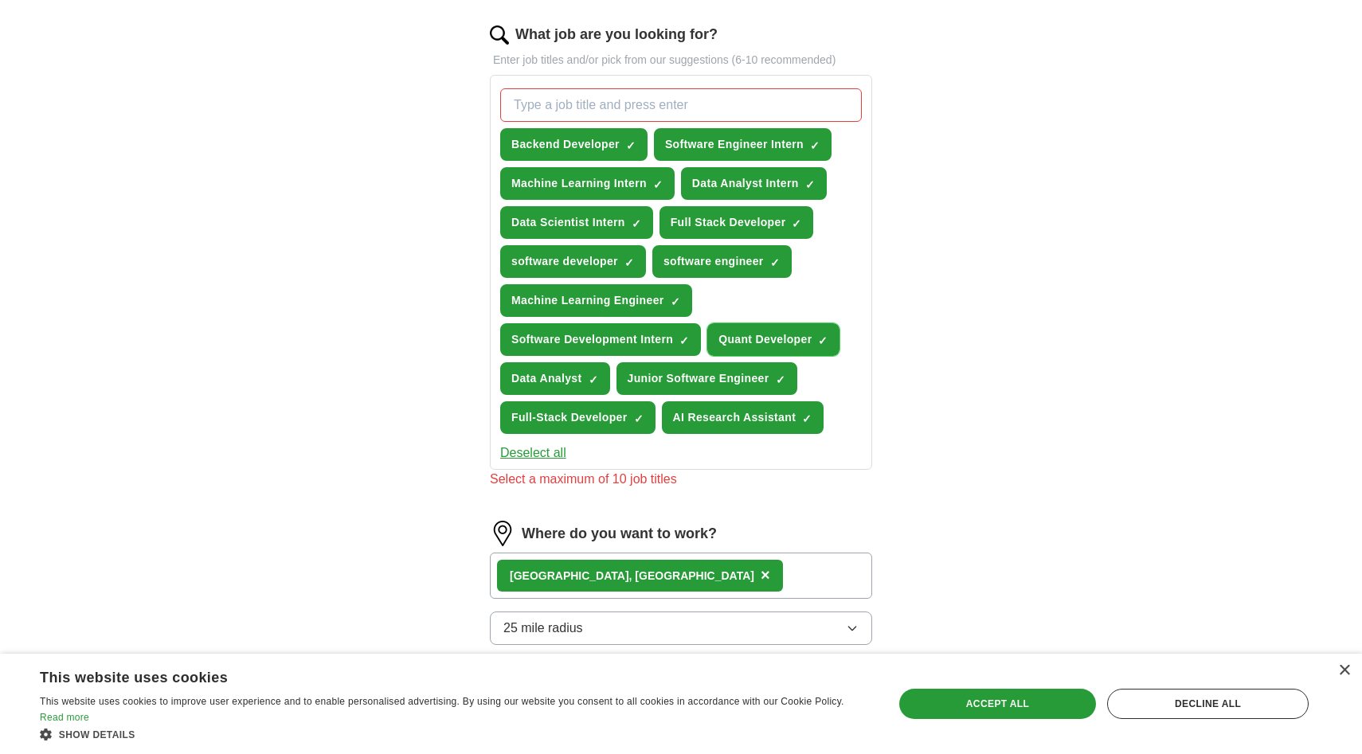
scroll to position [513, 0]
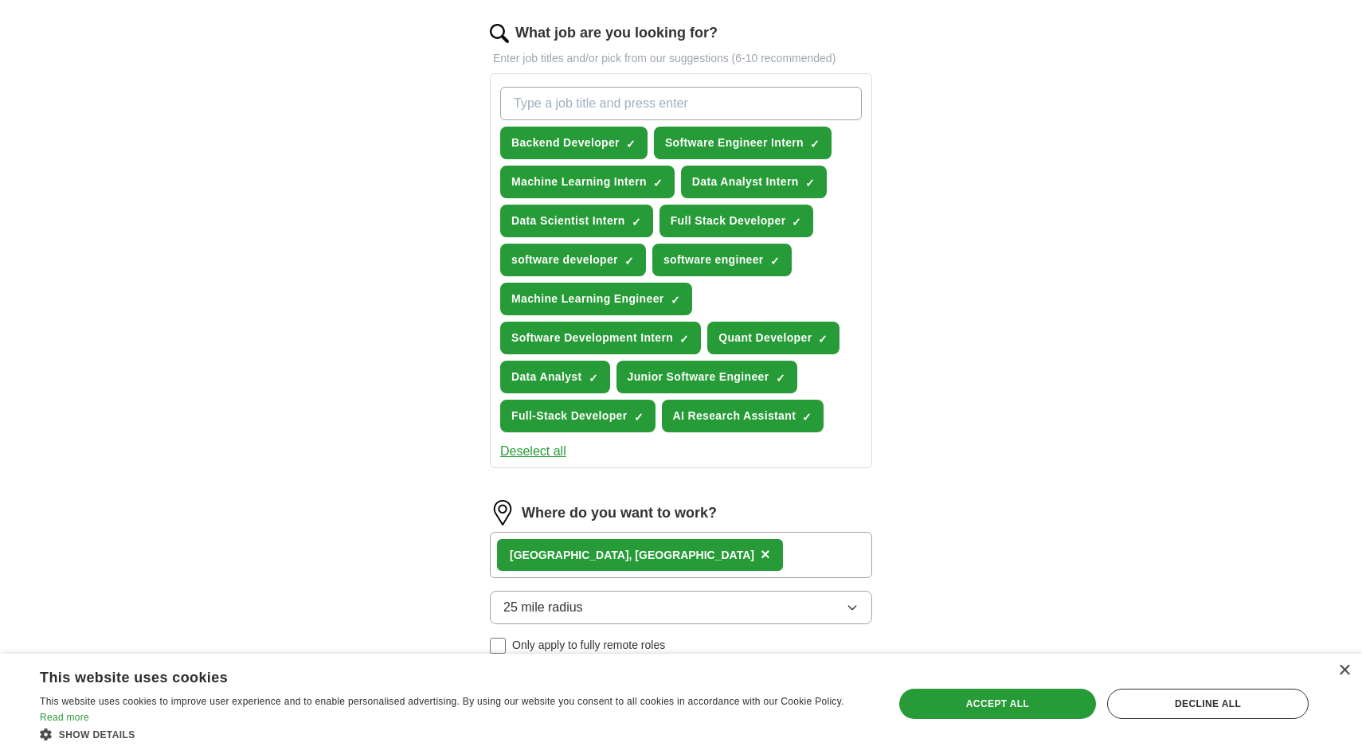
click at [717, 100] on input "What job are you looking for?" at bounding box center [681, 103] width 362 height 33
click at [923, 189] on div "Let ApplyIQ do the hard work of searching and applying for jobs. Just tell us w…" at bounding box center [681, 241] width 510 height 1233
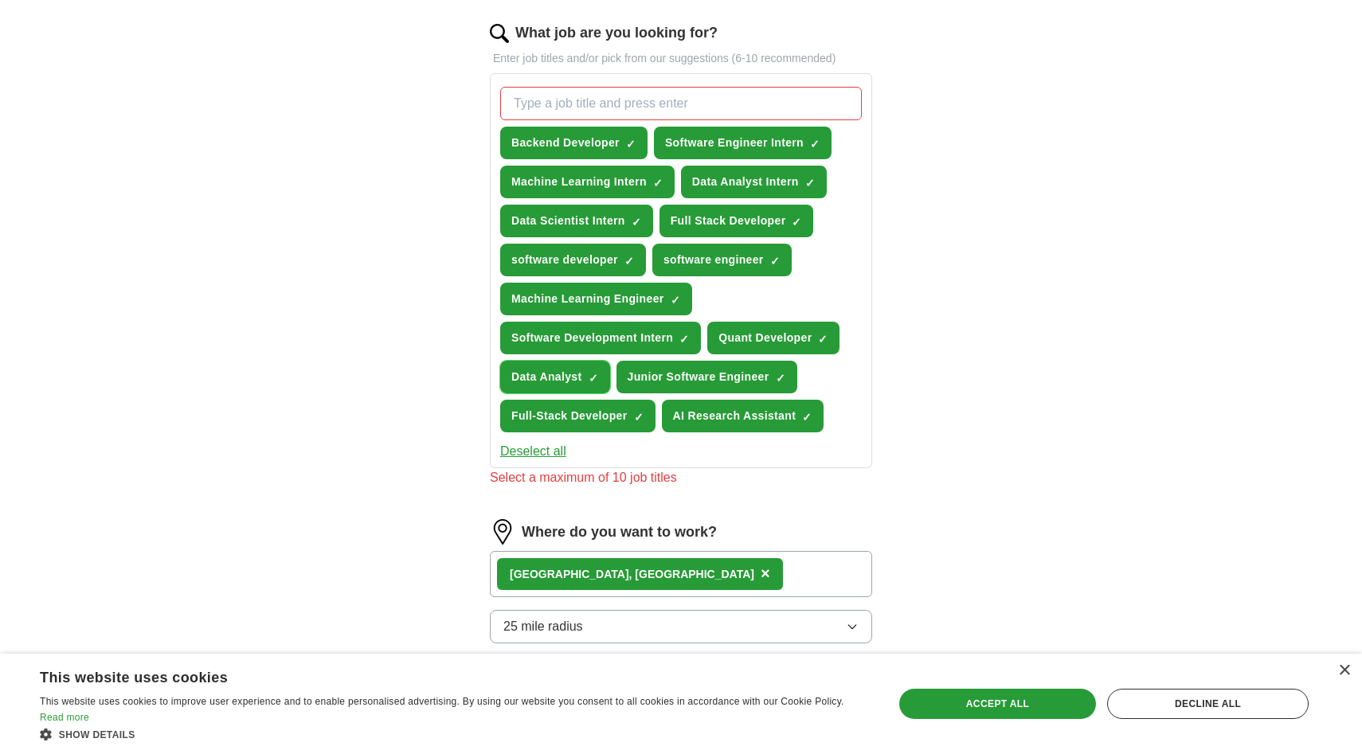
click at [0, 0] on span "×" at bounding box center [0, 0] width 0 height 0
click at [726, 371] on span "Junior Software Engineer" at bounding box center [699, 377] width 142 height 17
click at [712, 418] on span "AI Research Assistant" at bounding box center [734, 416] width 123 height 17
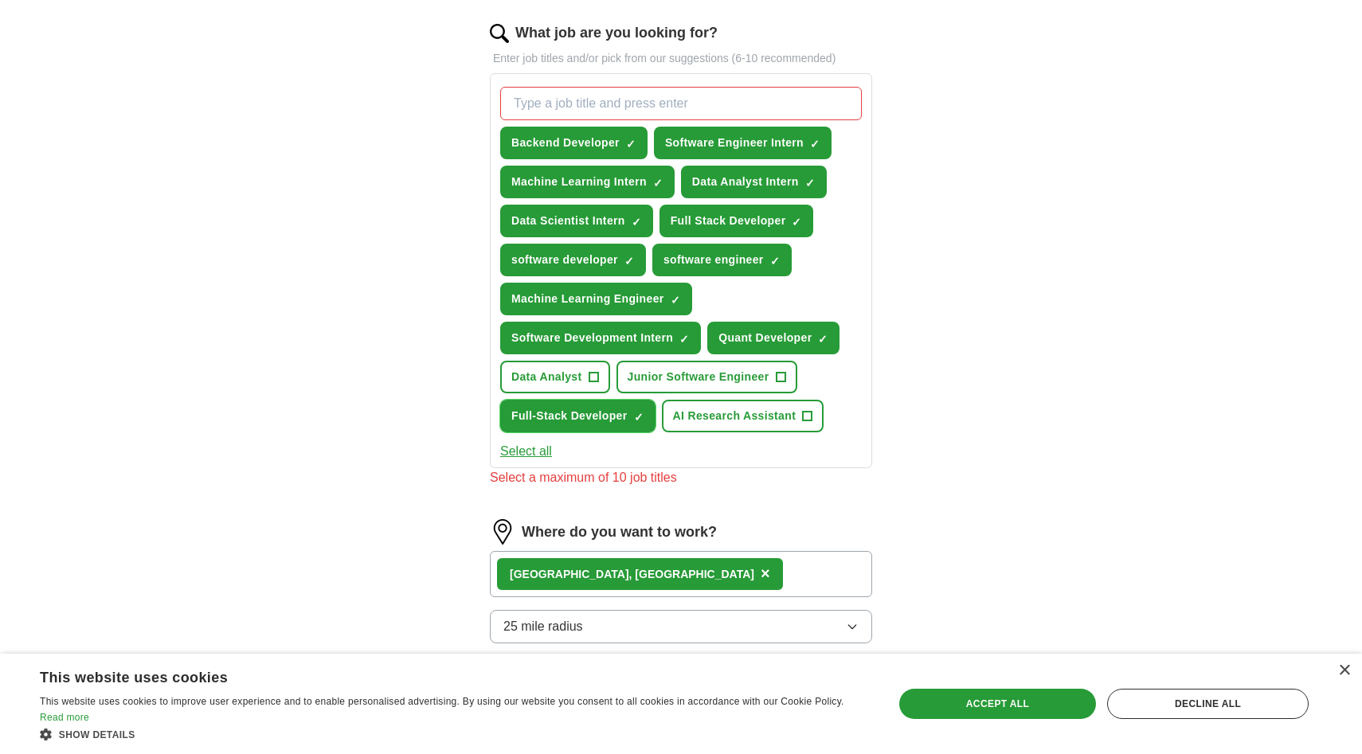
click at [613, 417] on span "Full-Stack Developer" at bounding box center [569, 416] width 116 height 17
click at [759, 349] on button "Quant Developer ✓ ×" at bounding box center [773, 338] width 132 height 33
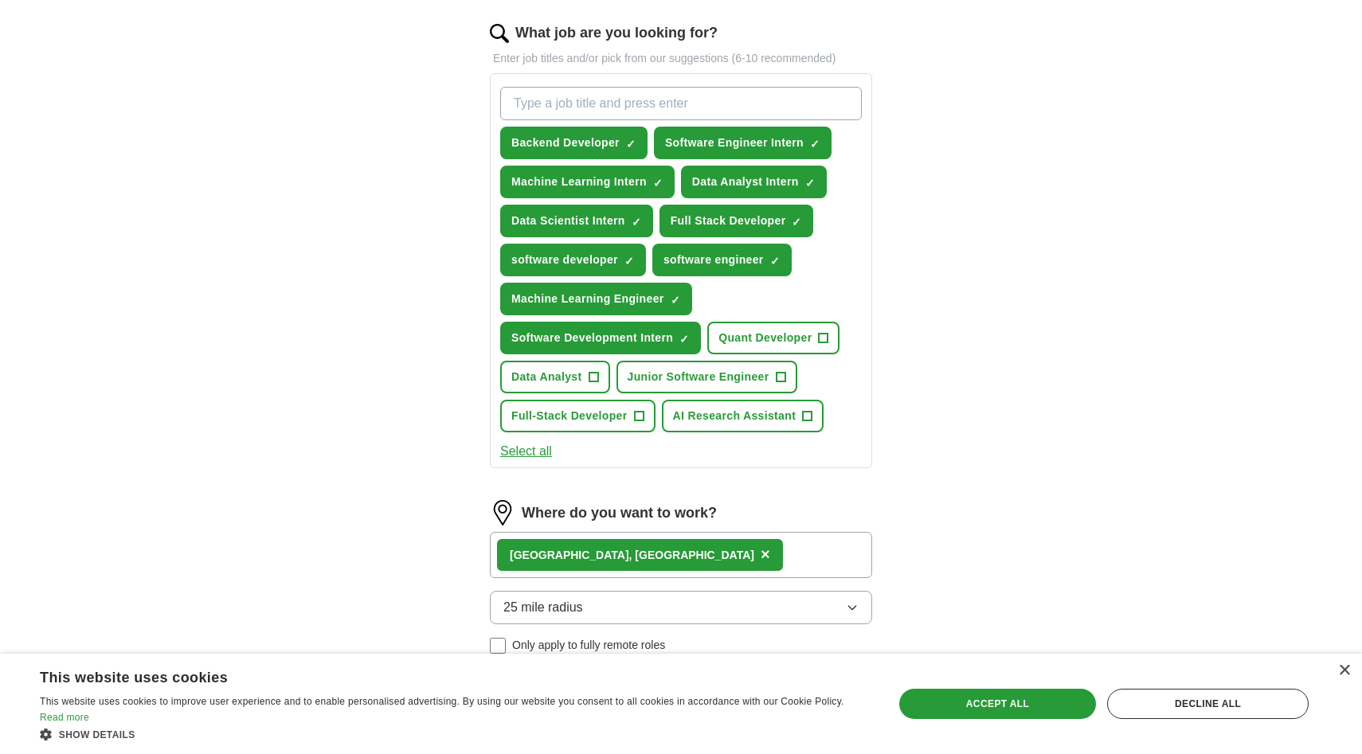
click at [952, 376] on div "ApplyIQ Let ApplyIQ do the hard work of searching and applying for jobs. Just t…" at bounding box center [681, 197] width 1020 height 1322
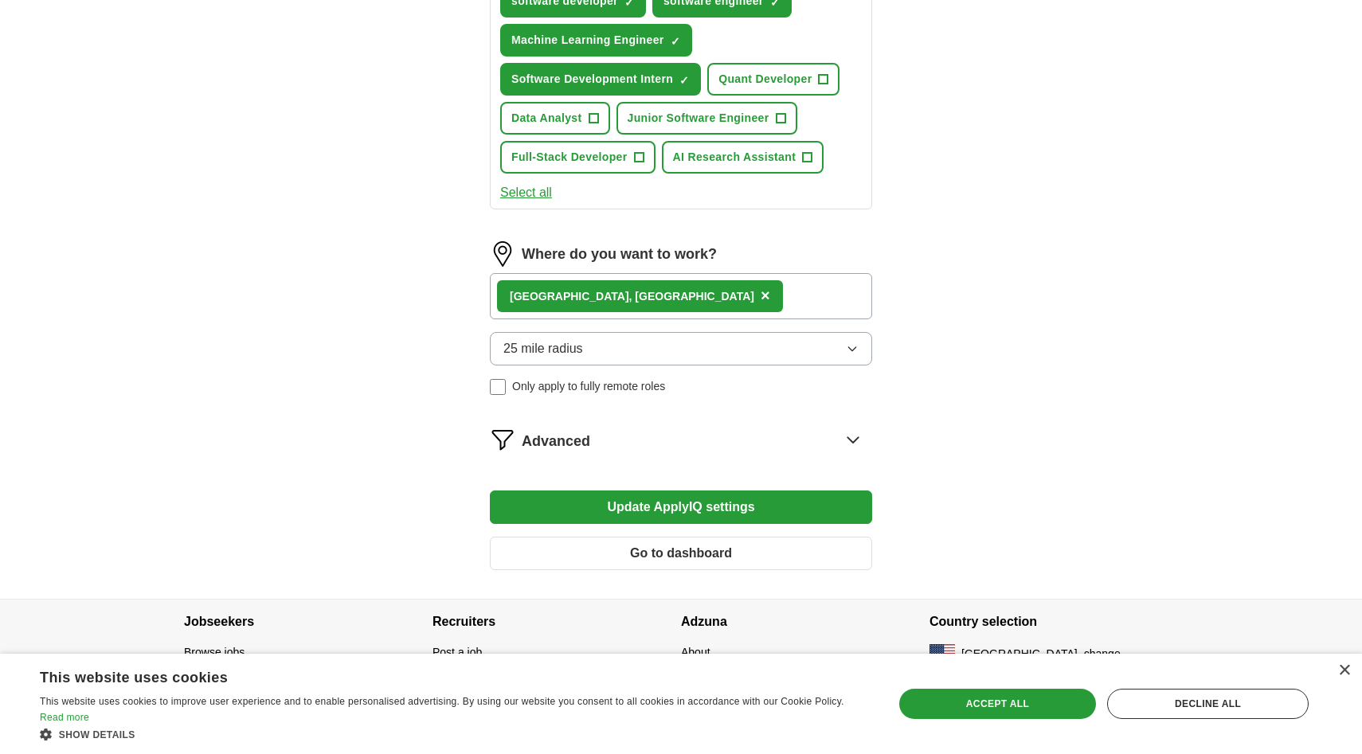
scroll to position [777, 0]
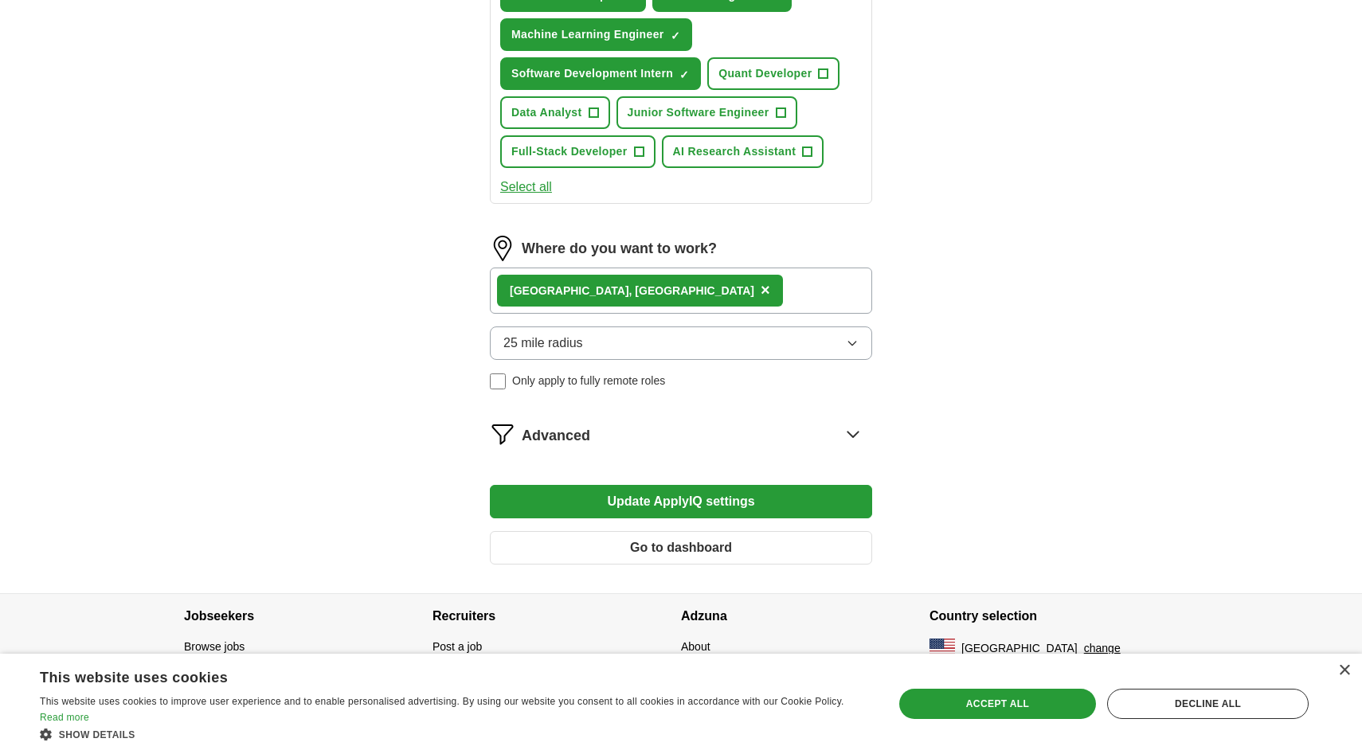
click at [675, 499] on button "Update ApplyIQ settings" at bounding box center [681, 501] width 382 height 33
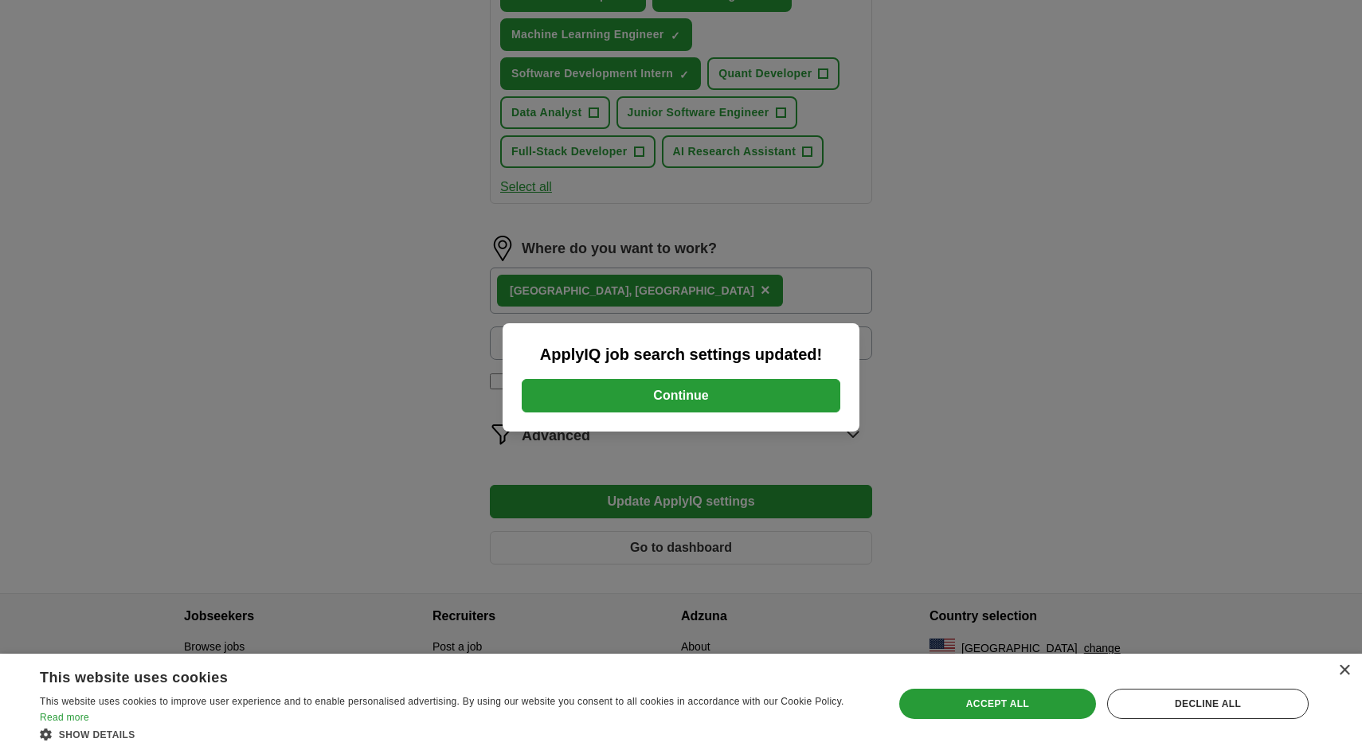
click at [681, 402] on button "Continue" at bounding box center [681, 395] width 319 height 33
